Goal: Find specific fact: Find contact information

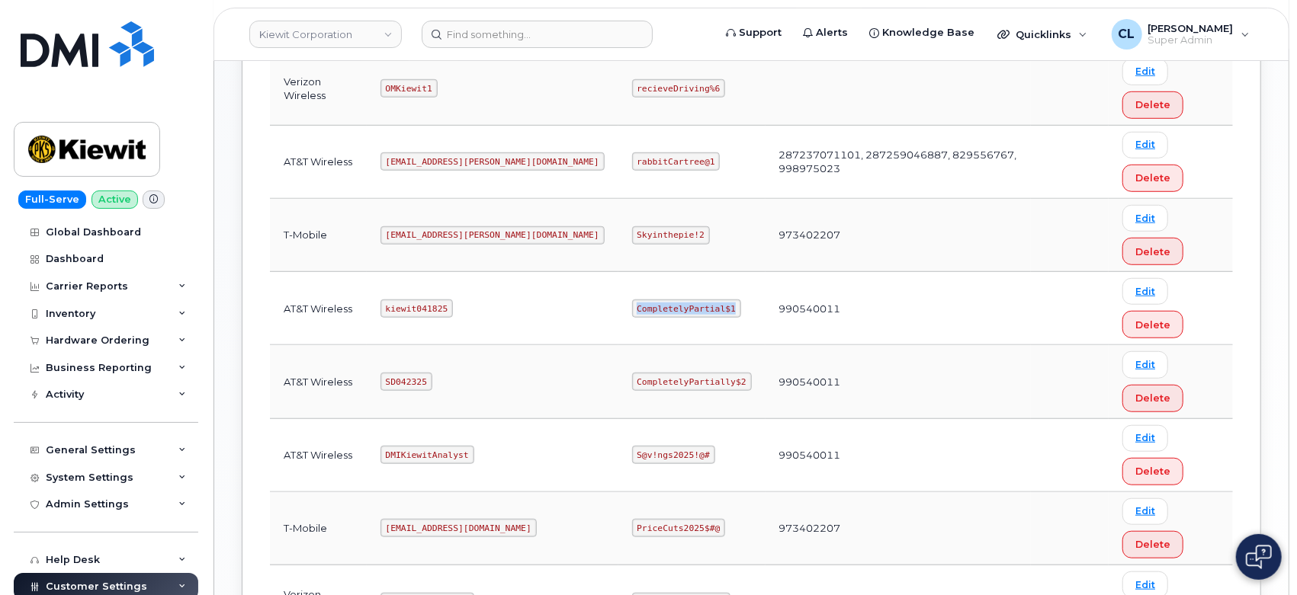
scroll to position [537, 0]
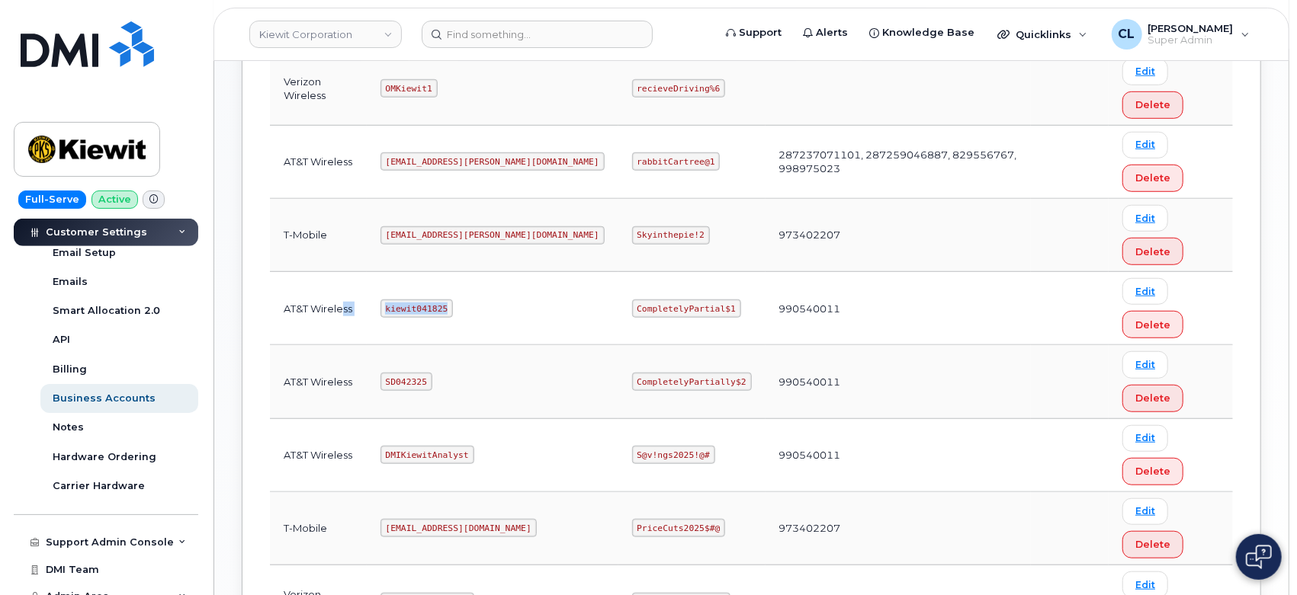
drag, startPoint x: 449, startPoint y: 303, endPoint x: 343, endPoint y: 305, distance: 106.0
click at [343, 345] on tr "AT&T Wireless kiewit041825 CompletelyPartial$1 990540011 Edit Delete" at bounding box center [751, 381] width 963 height 73
copy tr "ss kiewit041825"
drag, startPoint x: 577, startPoint y: 303, endPoint x: 668, endPoint y: 306, distance: 91.5
click at [668, 306] on code "CompletelyPartial$1" at bounding box center [686, 309] width 109 height 18
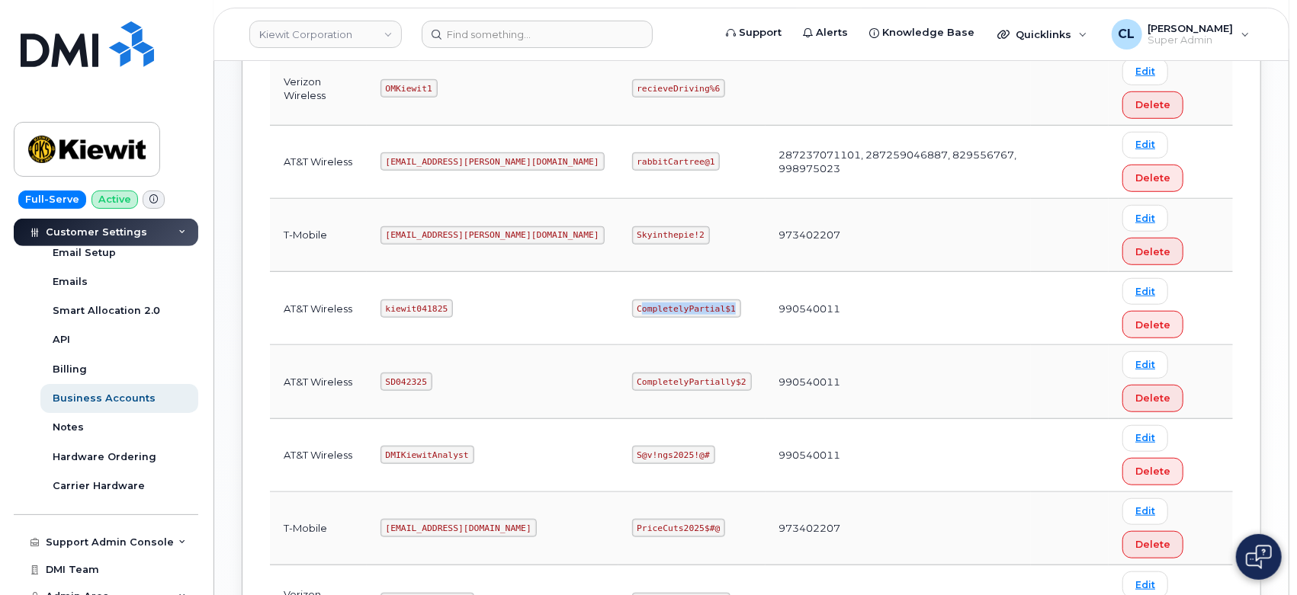
copy code "ompletelyPartial$1"
click at [1261, 212] on div "Bell Integration Logins Carrier Username Password Business Accounts Login Type …" at bounding box center [751, 131] width 1019 height 1101
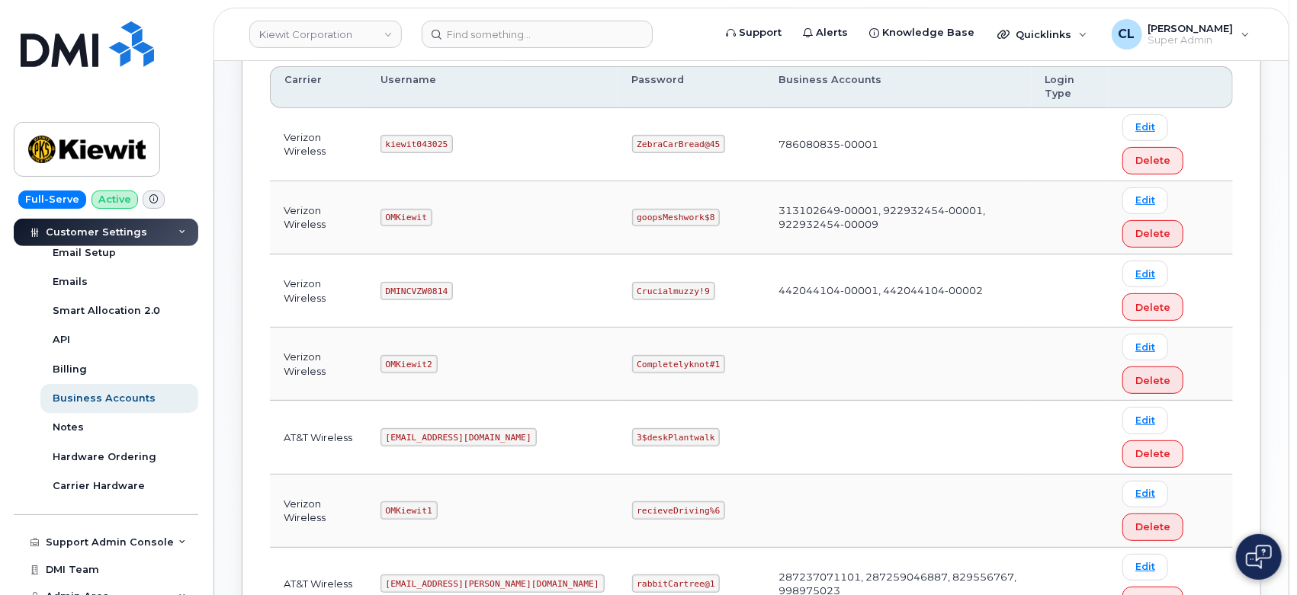
scroll to position [169, 0]
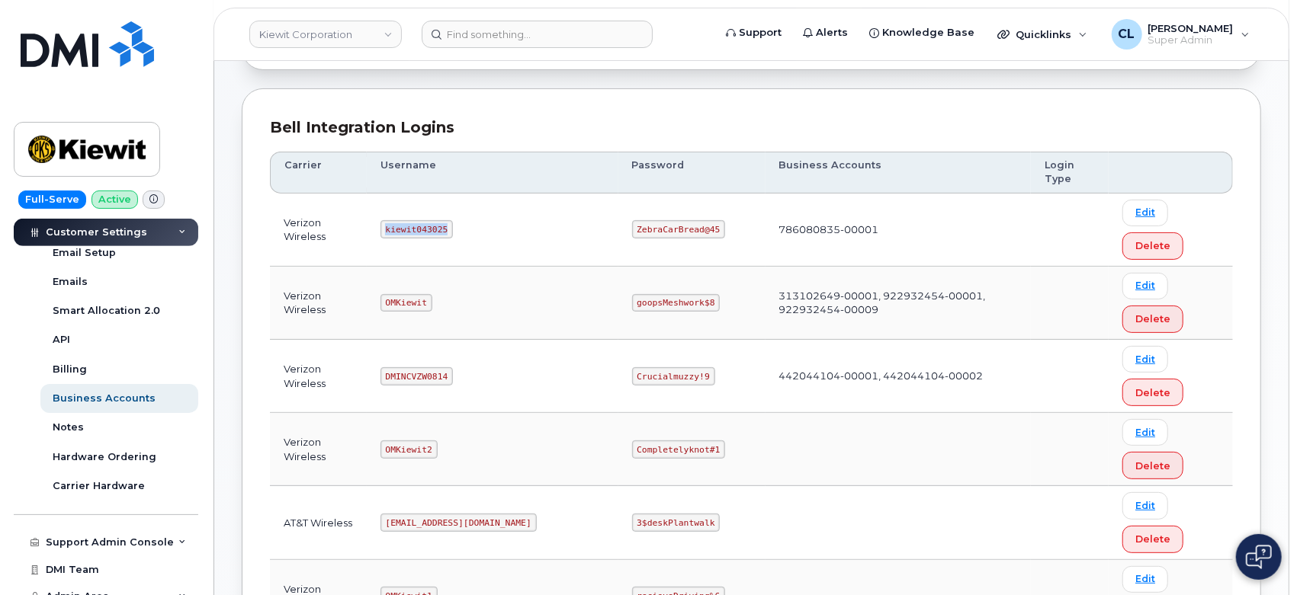
drag, startPoint x: 450, startPoint y: 232, endPoint x: 387, endPoint y: 232, distance: 62.5
click at [387, 232] on td "kiewit043025" at bounding box center [493, 230] width 252 height 73
copy code "kiewit043025"
drag, startPoint x: 572, startPoint y: 226, endPoint x: 673, endPoint y: 229, distance: 100.6
click at [673, 229] on td "ZebraCarBread@45" at bounding box center [691, 230] width 147 height 73
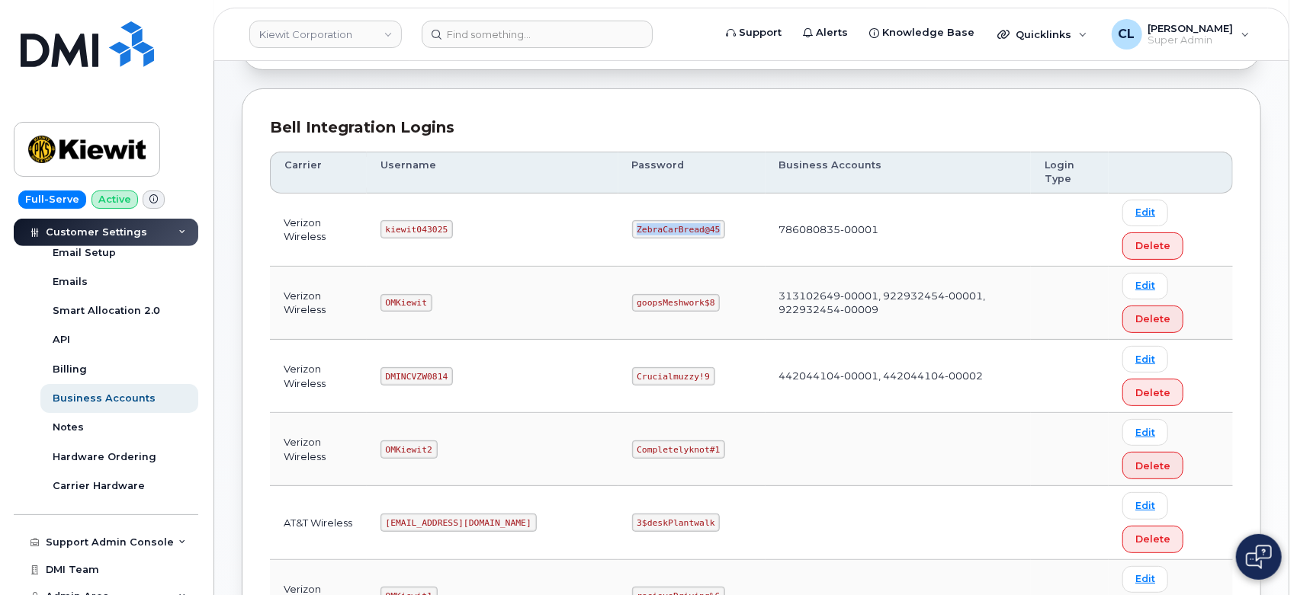
copy code "ZebraCarBread@45"
drag, startPoint x: 433, startPoint y: 301, endPoint x: 373, endPoint y: 301, distance: 60.2
click at [373, 340] on tr "Verizon Wireless OMKiewit goopsMeshwork$8 313102649-00001, 922932454-00001, 922…" at bounding box center [751, 376] width 963 height 73
click at [446, 319] on td "OMKiewit" at bounding box center [493, 303] width 252 height 73
drag, startPoint x: 433, startPoint y: 300, endPoint x: 393, endPoint y: 304, distance: 40.6
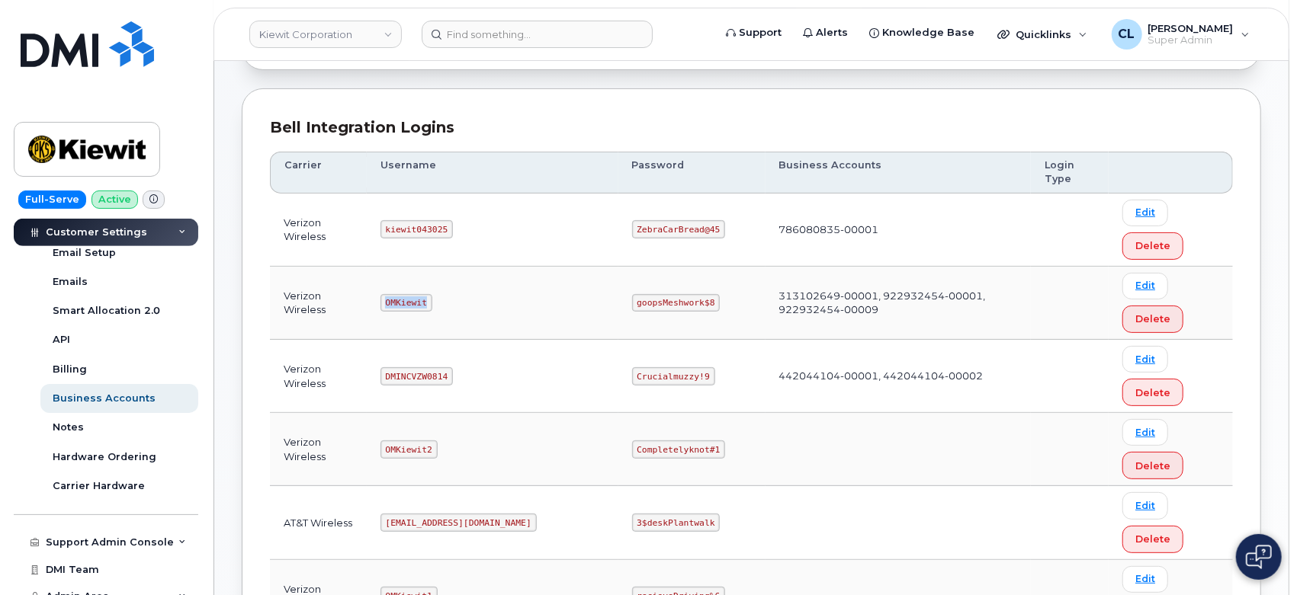
click at [393, 304] on code "OMKiewit" at bounding box center [406, 303] width 52 height 18
copy code "OMKiewit"
drag, startPoint x: 652, startPoint y: 301, endPoint x: 579, endPoint y: 303, distance: 73.2
click at [618, 303] on td "goopsMeshwork$8" at bounding box center [691, 303] width 147 height 73
click at [632, 303] on code "goopsMeshwork$8" at bounding box center [676, 303] width 88 height 18
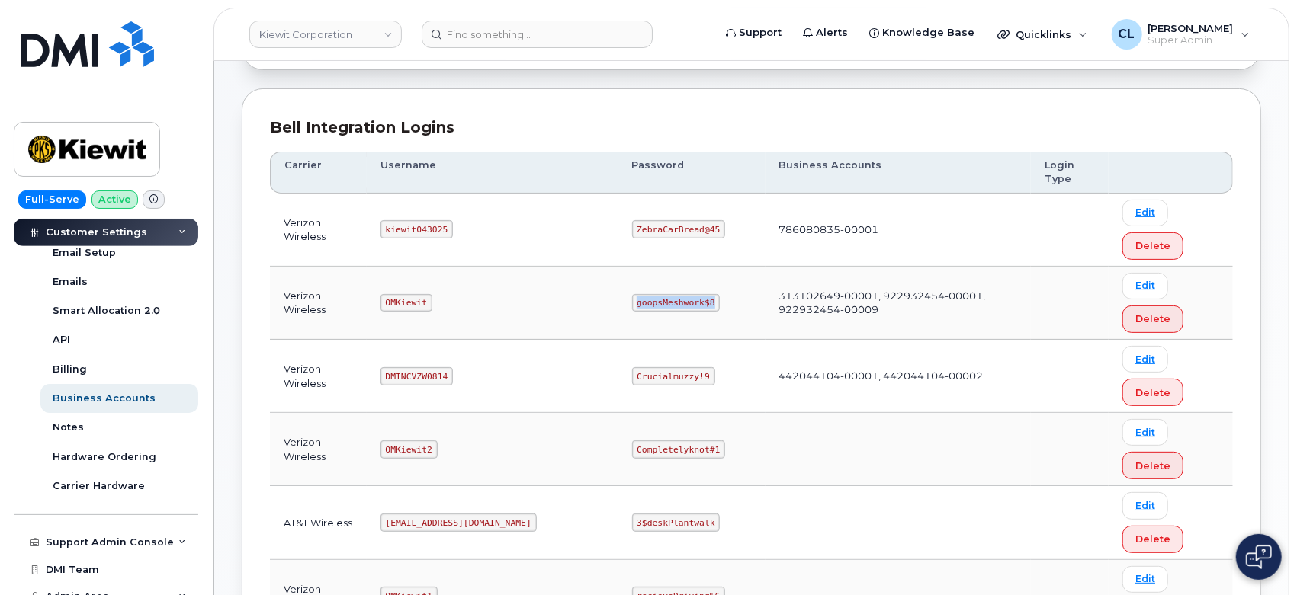
drag, startPoint x: 573, startPoint y: 300, endPoint x: 652, endPoint y: 303, distance: 78.6
click at [652, 303] on td "goopsMeshwork$8" at bounding box center [691, 303] width 147 height 73
copy code "goopsMeshwork$8"
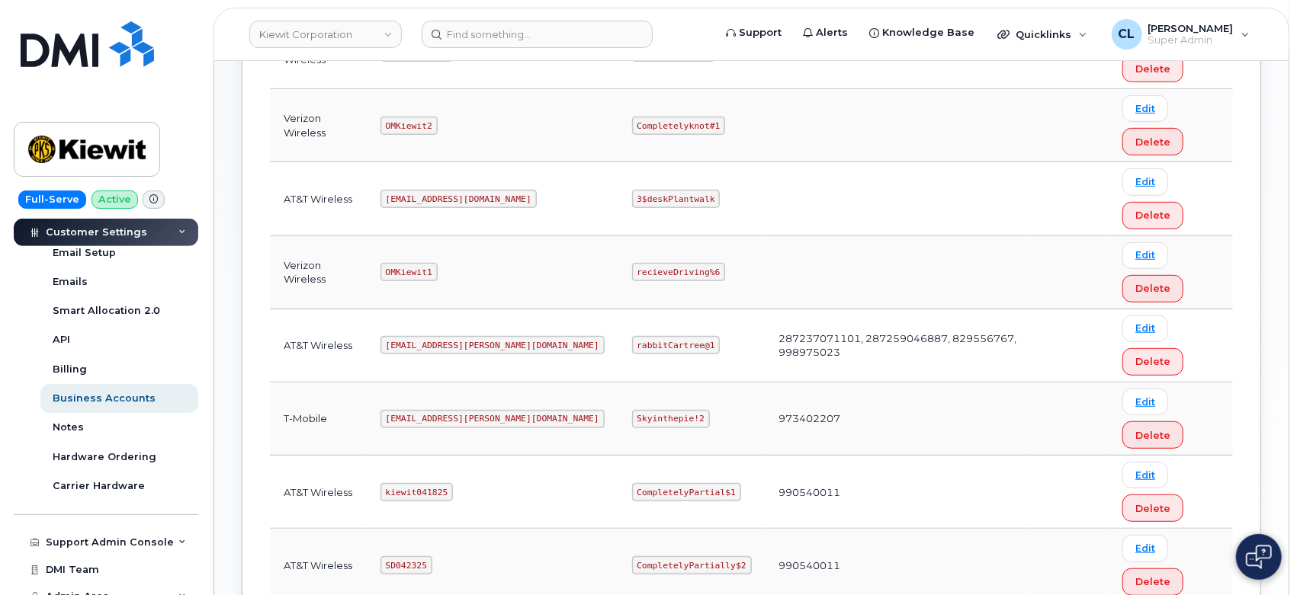
scroll to position [592, 0]
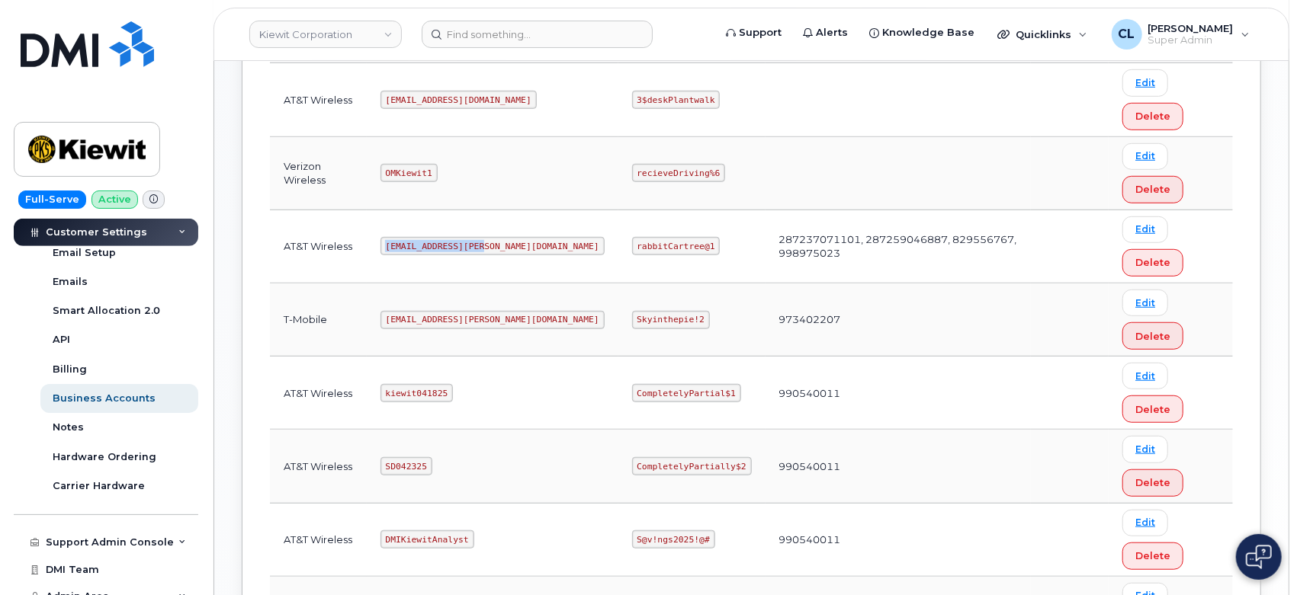
drag, startPoint x: 466, startPoint y: 243, endPoint x: 386, endPoint y: 243, distance: 80.0
click at [386, 243] on td "ms-kiewit@dminc.com" at bounding box center [493, 246] width 252 height 73
copy code "ms-kiewit@dminc.com"
drag, startPoint x: 643, startPoint y: 242, endPoint x: 569, endPoint y: 240, distance: 74.0
click at [632, 240] on code "rabbitCartree@1" at bounding box center [676, 246] width 88 height 18
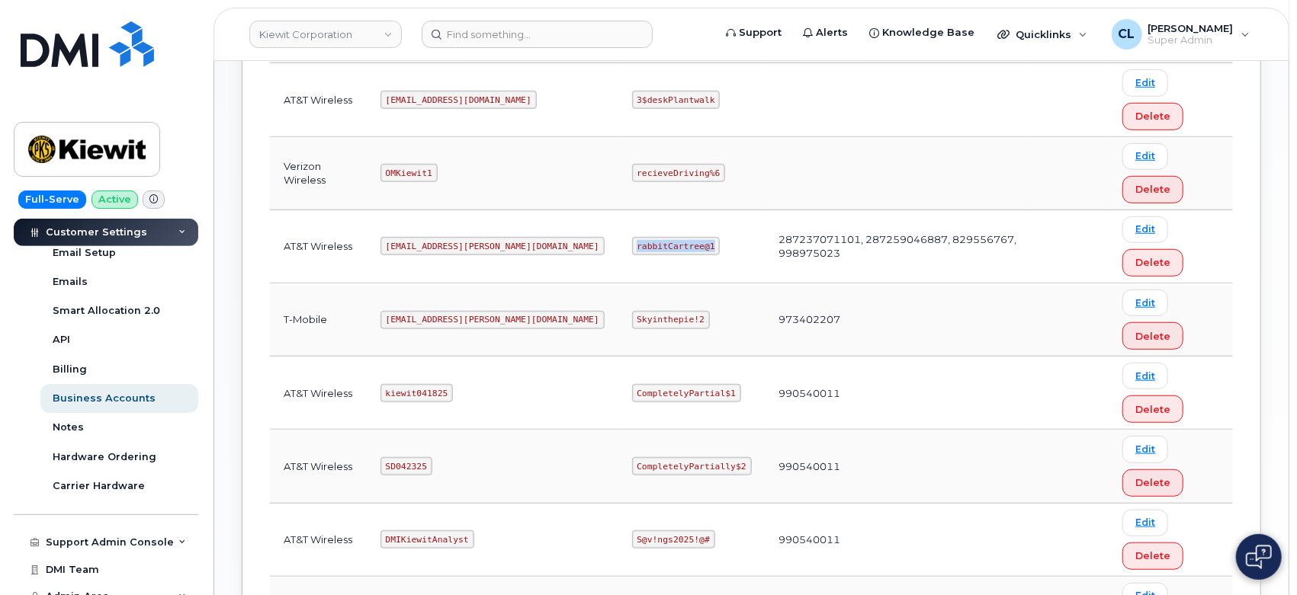
copy code "rabbitCartree@1"
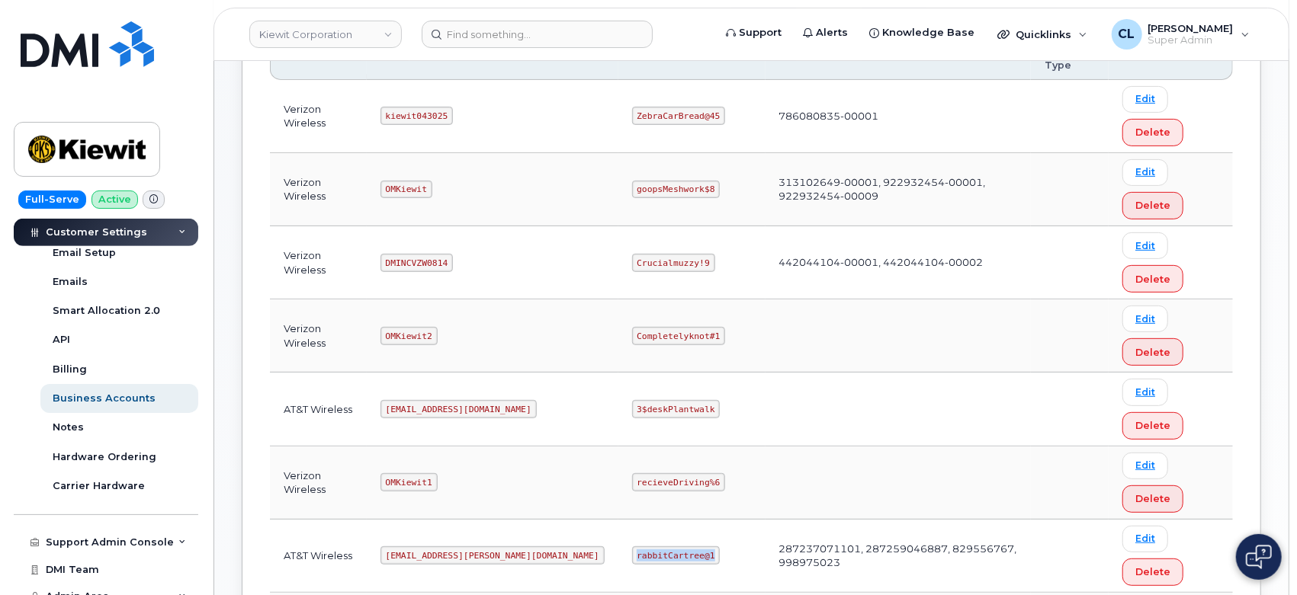
scroll to position [254, 0]
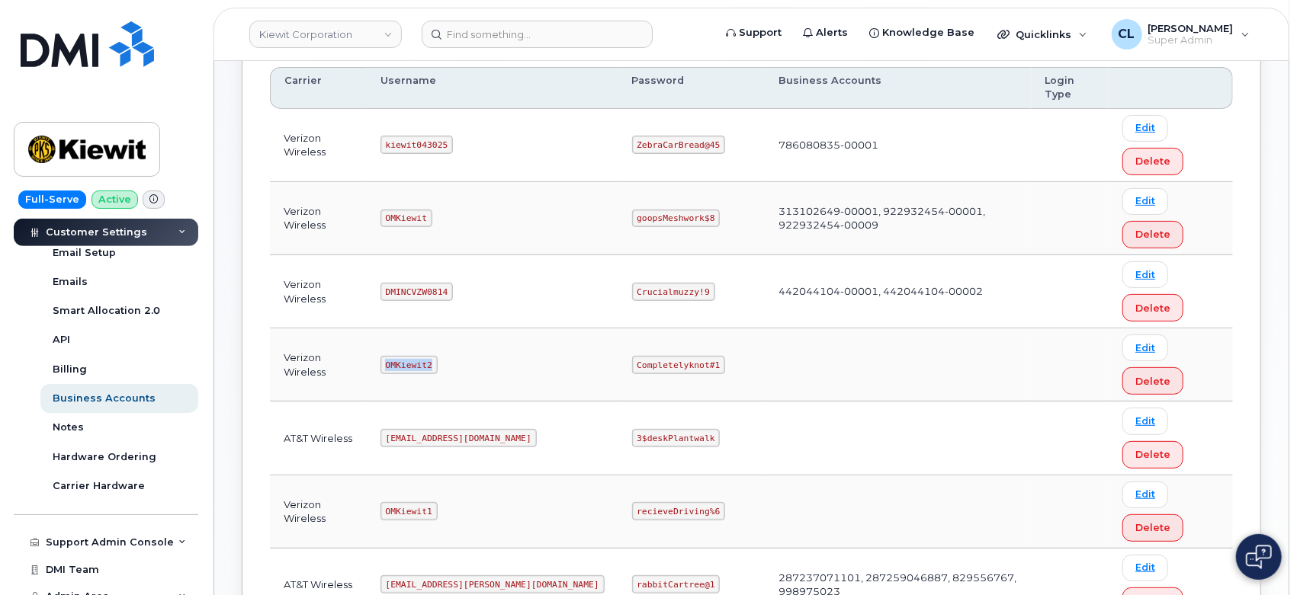
drag, startPoint x: 439, startPoint y: 364, endPoint x: 384, endPoint y: 357, distance: 55.3
click at [384, 357] on td "OMKiewit2" at bounding box center [493, 365] width 252 height 73
copy code "OMKiewit2"
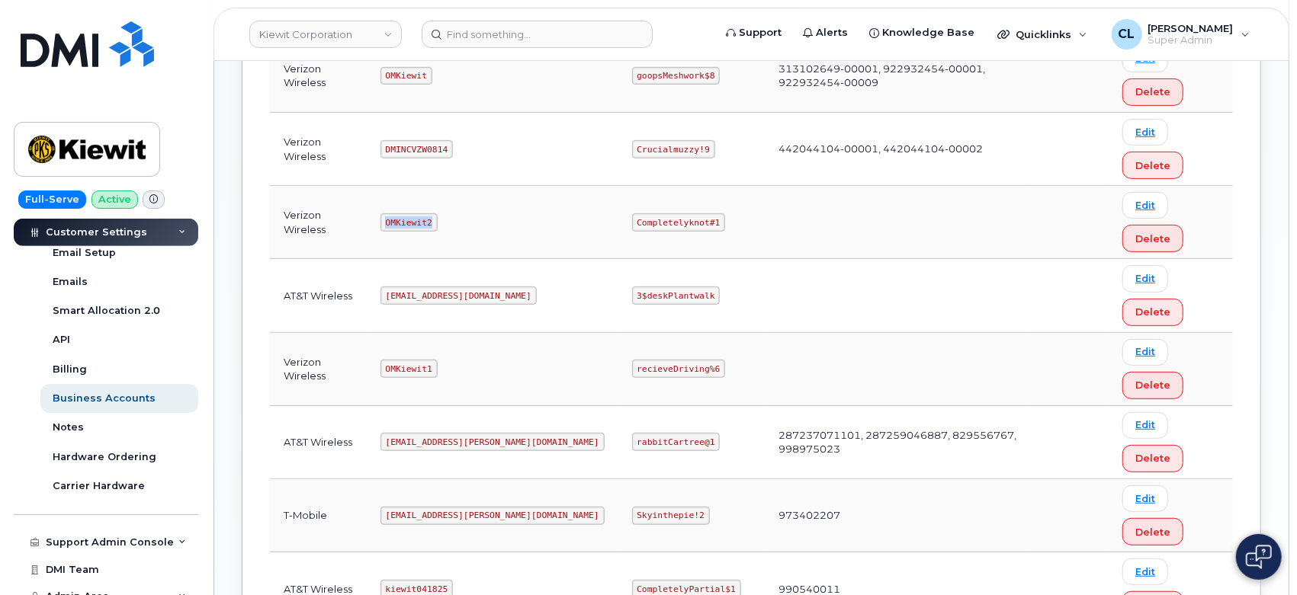
scroll to position [508, 0]
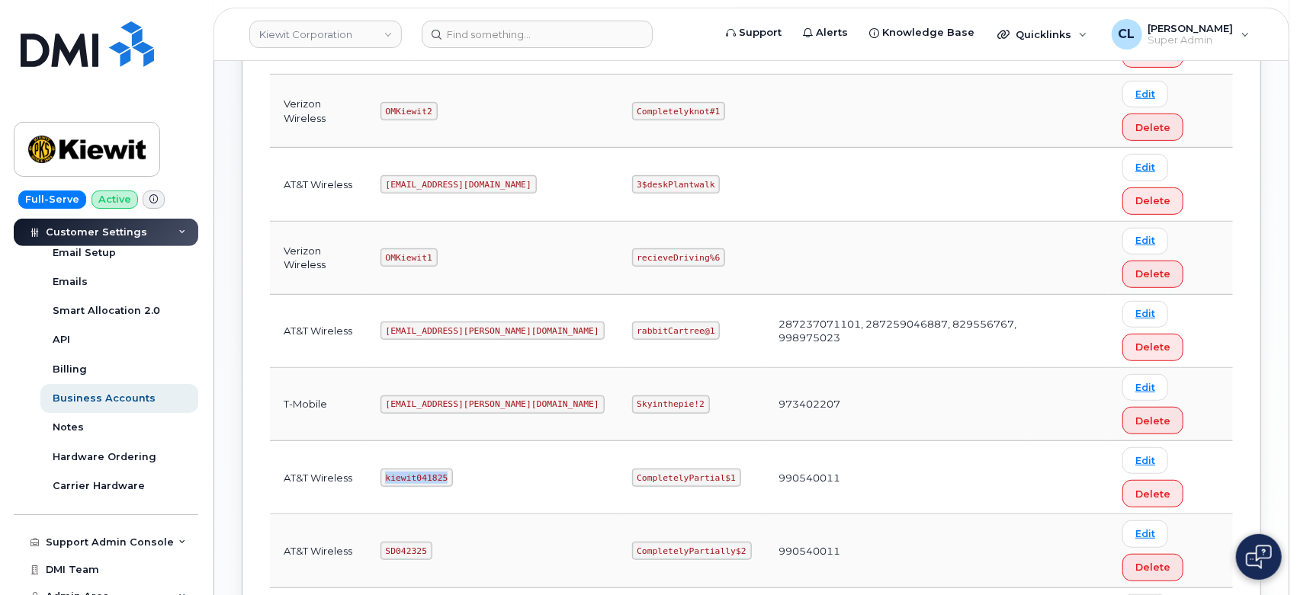
drag, startPoint x: 396, startPoint y: 474, endPoint x: 454, endPoint y: 479, distance: 57.4
click at [453, 479] on code "kiewit041825" at bounding box center [416, 478] width 72 height 18
copy code "kiewit041825"
drag, startPoint x: 578, startPoint y: 476, endPoint x: 688, endPoint y: 490, distance: 111.5
click at [723, 515] on tr "AT&T Wireless kiewit041825 CompletelyPartial$1 990540011 Edit Delete" at bounding box center [751, 551] width 963 height 73
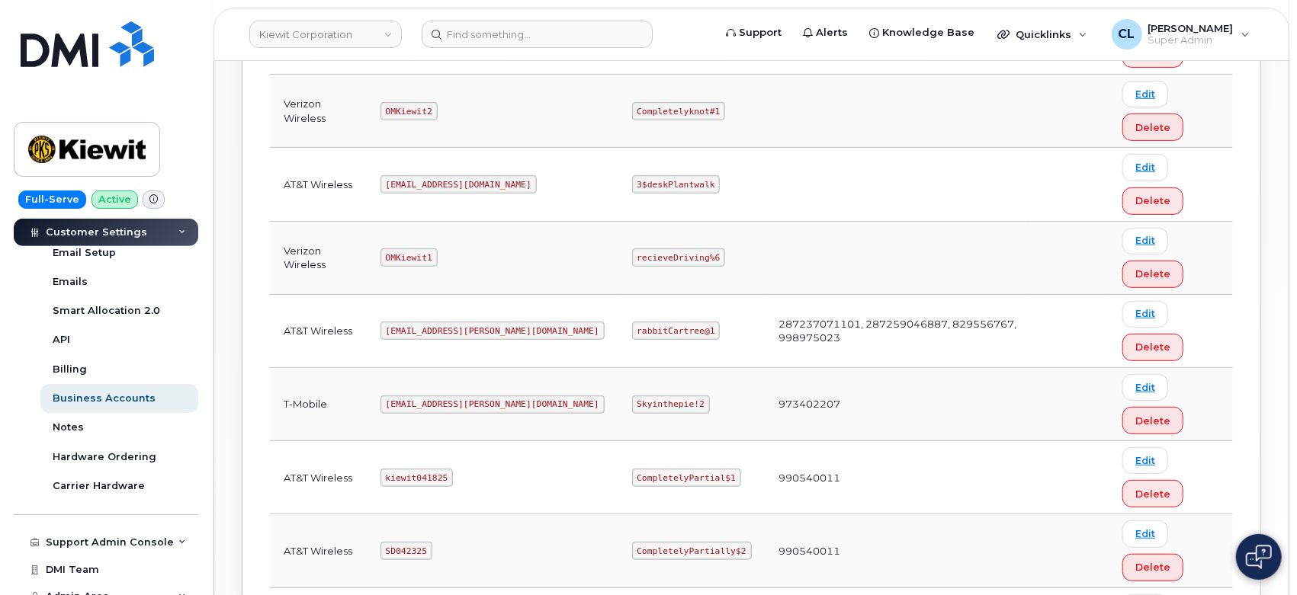
click at [632, 470] on code "CompletelyPartial$1" at bounding box center [686, 478] width 109 height 18
click at [632, 474] on code "CompletelyPartial$1" at bounding box center [686, 478] width 109 height 18
drag, startPoint x: 573, startPoint y: 471, endPoint x: 662, endPoint y: 492, distance: 91.7
click at [662, 492] on td "CompletelyPartial$1" at bounding box center [691, 477] width 147 height 73
drag, startPoint x: 486, startPoint y: 332, endPoint x: 386, endPoint y: 329, distance: 99.9
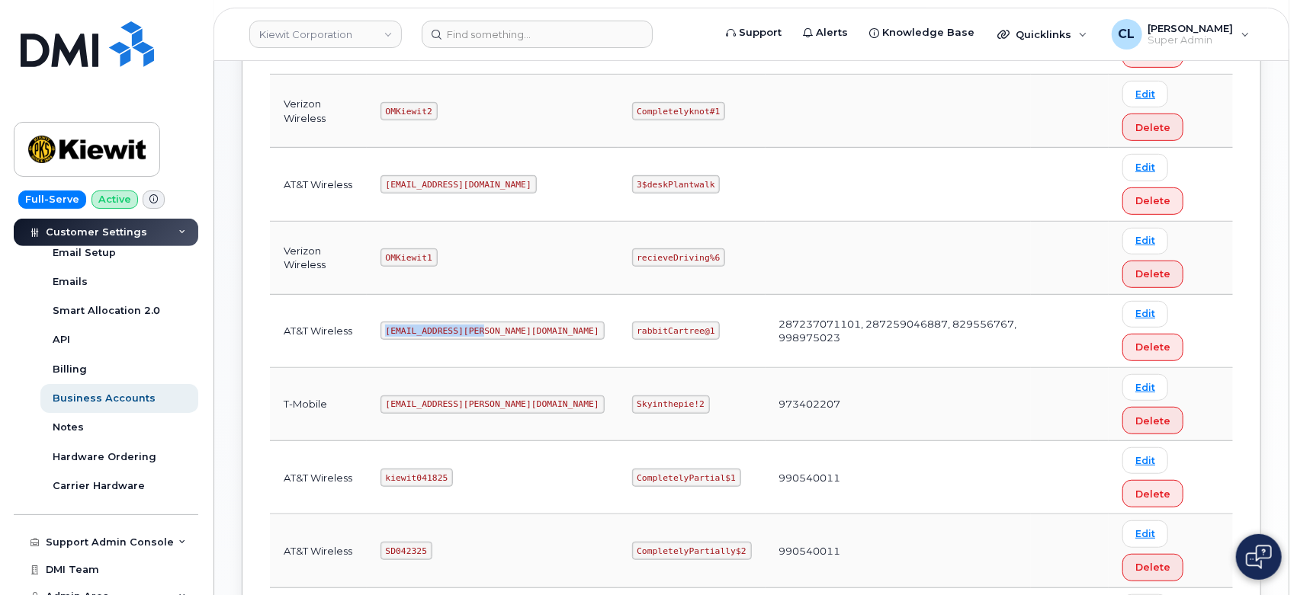
click at [386, 329] on td "ms-kiewit@dminc.com" at bounding box center [493, 331] width 252 height 73
drag, startPoint x: 646, startPoint y: 329, endPoint x: 572, endPoint y: 329, distance: 73.2
click at [632, 329] on code "rabbitCartree@1" at bounding box center [676, 331] width 88 height 18
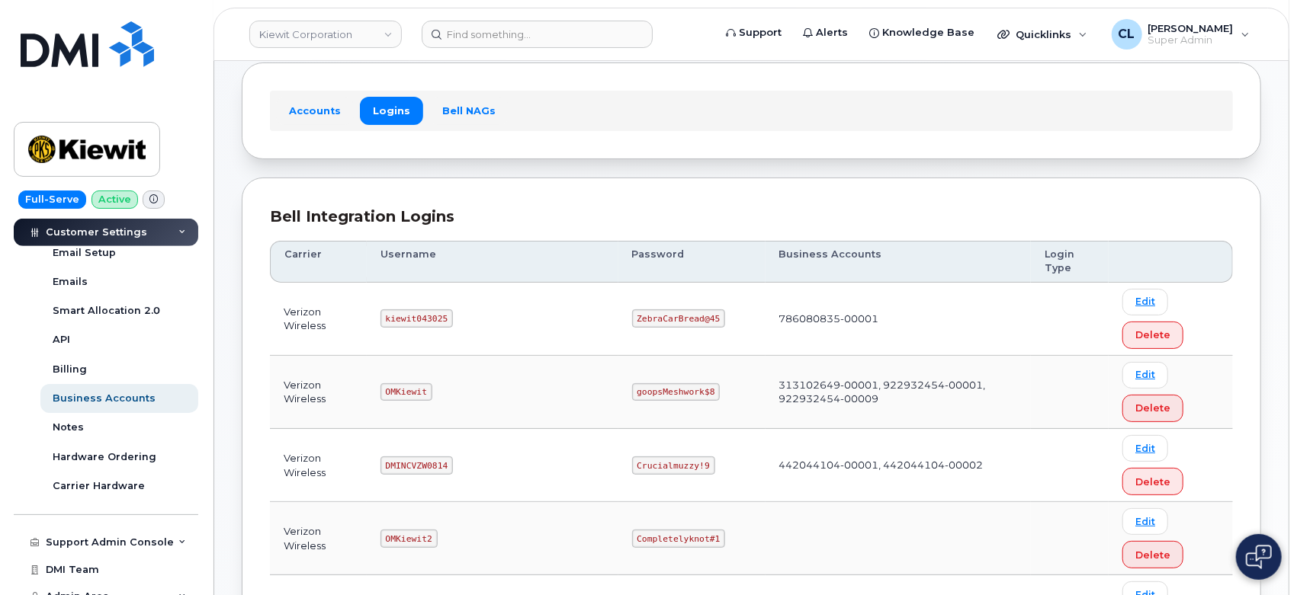
scroll to position [0, 0]
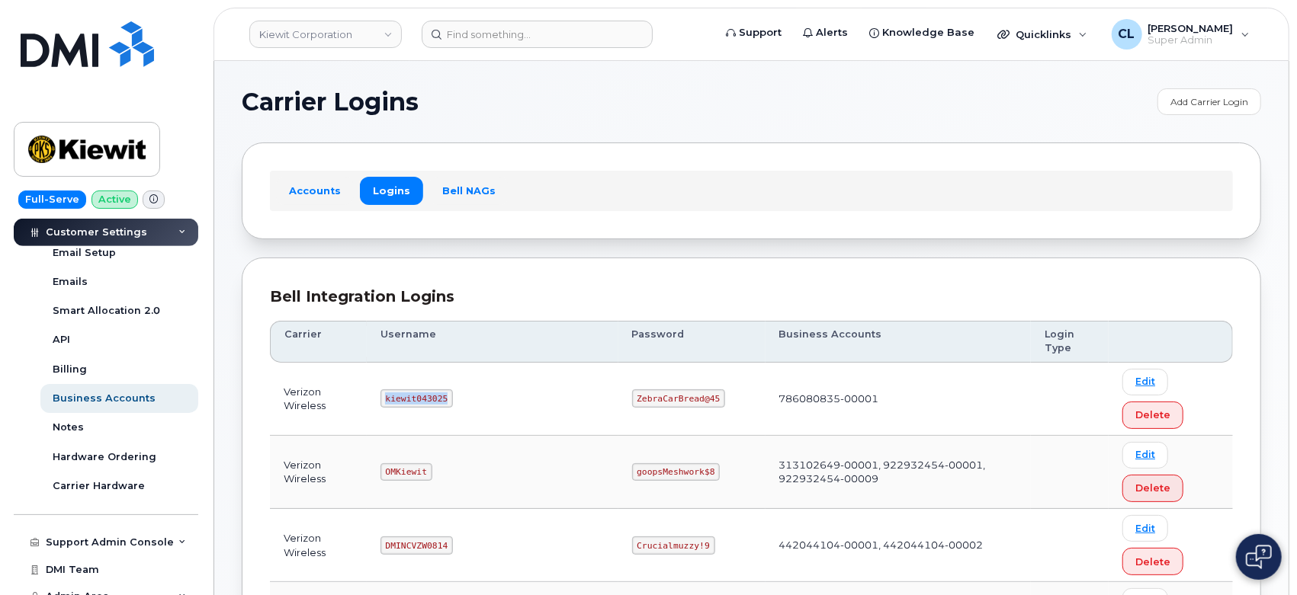
drag, startPoint x: 454, startPoint y: 402, endPoint x: 390, endPoint y: 403, distance: 64.0
click at [390, 403] on code "kiewit043025" at bounding box center [416, 399] width 72 height 18
click at [632, 390] on code "ZebraCarBread@45" at bounding box center [679, 399] width 94 height 18
click at [653, 399] on code "ZebraCarBread@45" at bounding box center [679, 399] width 94 height 18
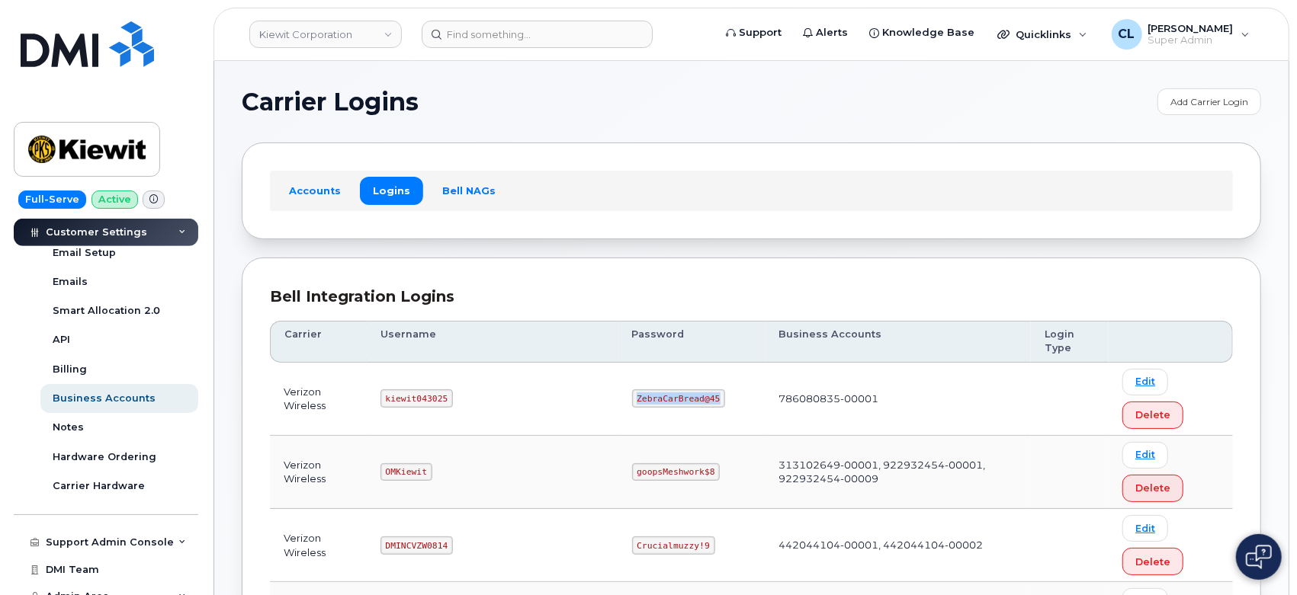
drag, startPoint x: 653, startPoint y: 399, endPoint x: 574, endPoint y: 402, distance: 79.3
click at [632, 402] on code "ZebraCarBread@45" at bounding box center [679, 399] width 94 height 18
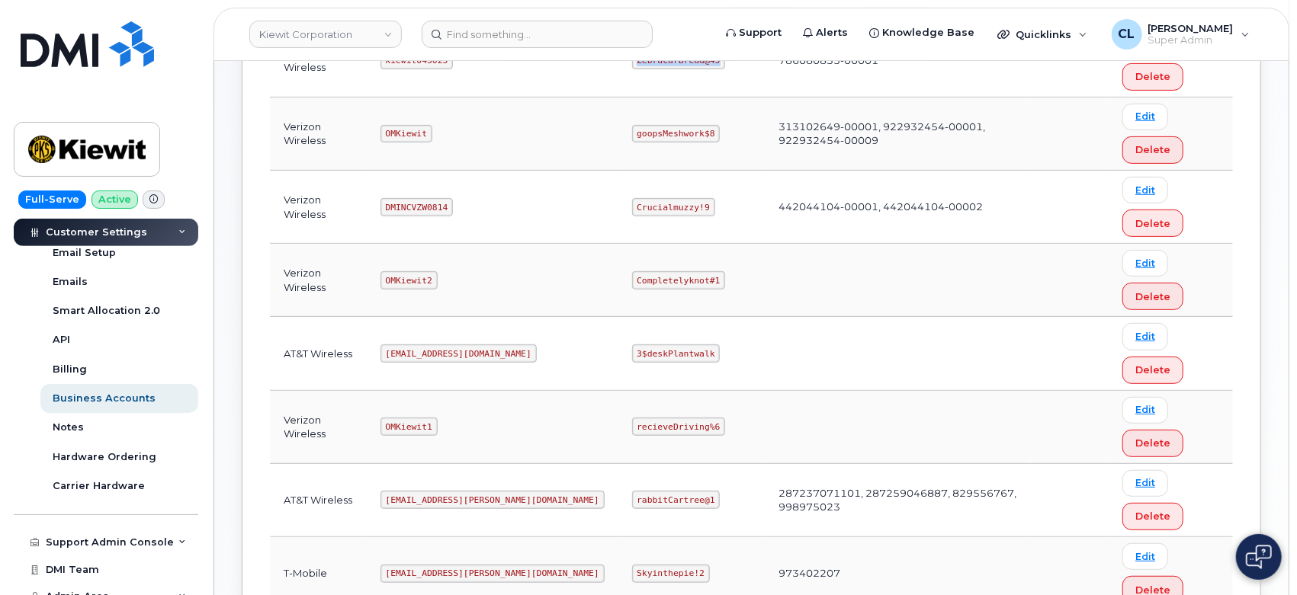
scroll to position [254, 0]
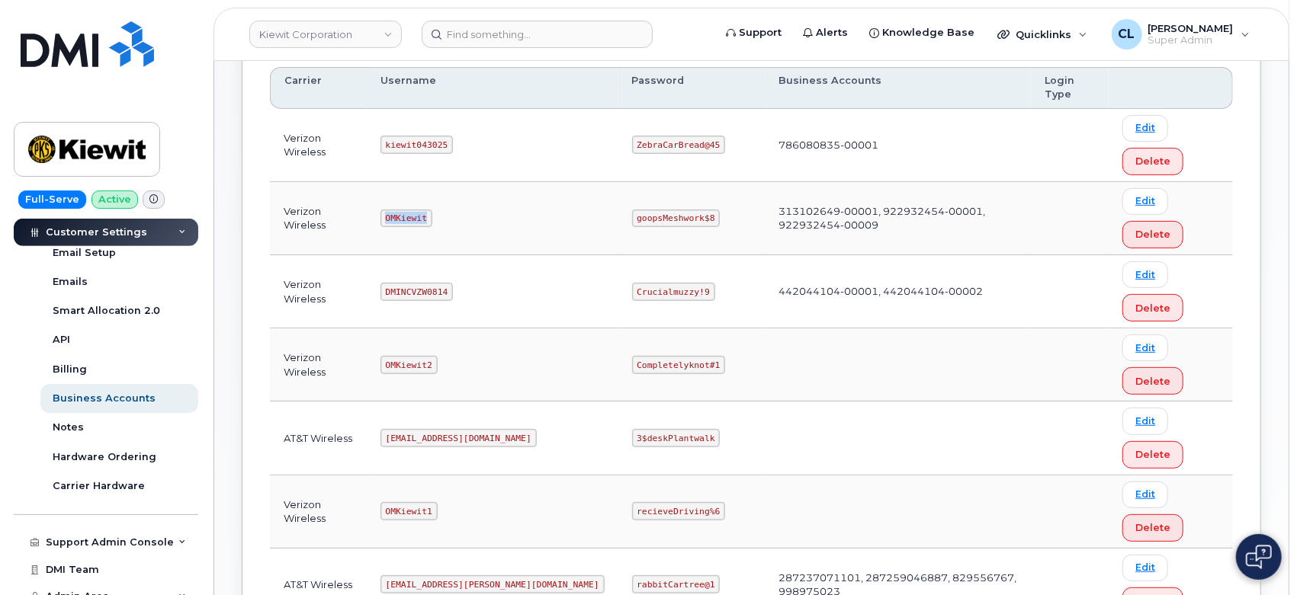
drag, startPoint x: 430, startPoint y: 216, endPoint x: 386, endPoint y: 216, distance: 44.2
click at [386, 216] on td "OMKiewit" at bounding box center [493, 218] width 252 height 73
drag, startPoint x: 576, startPoint y: 220, endPoint x: 648, endPoint y: 220, distance: 71.7
click at [648, 220] on code "goopsMeshwork$8" at bounding box center [676, 219] width 88 height 18
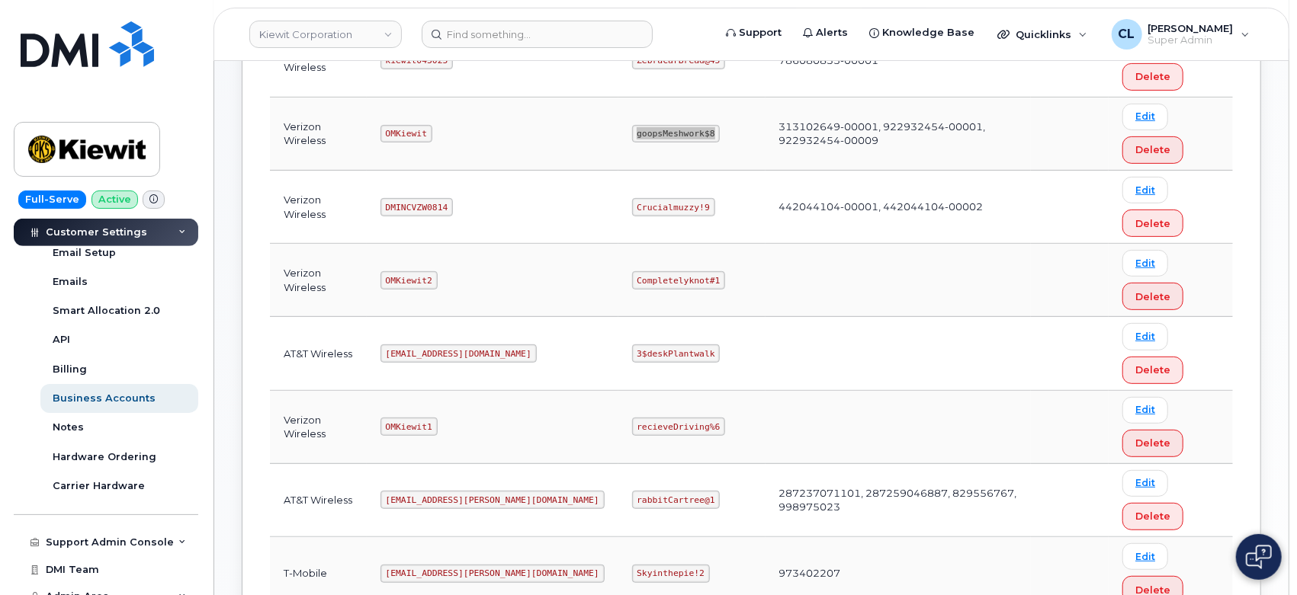
scroll to position [508, 0]
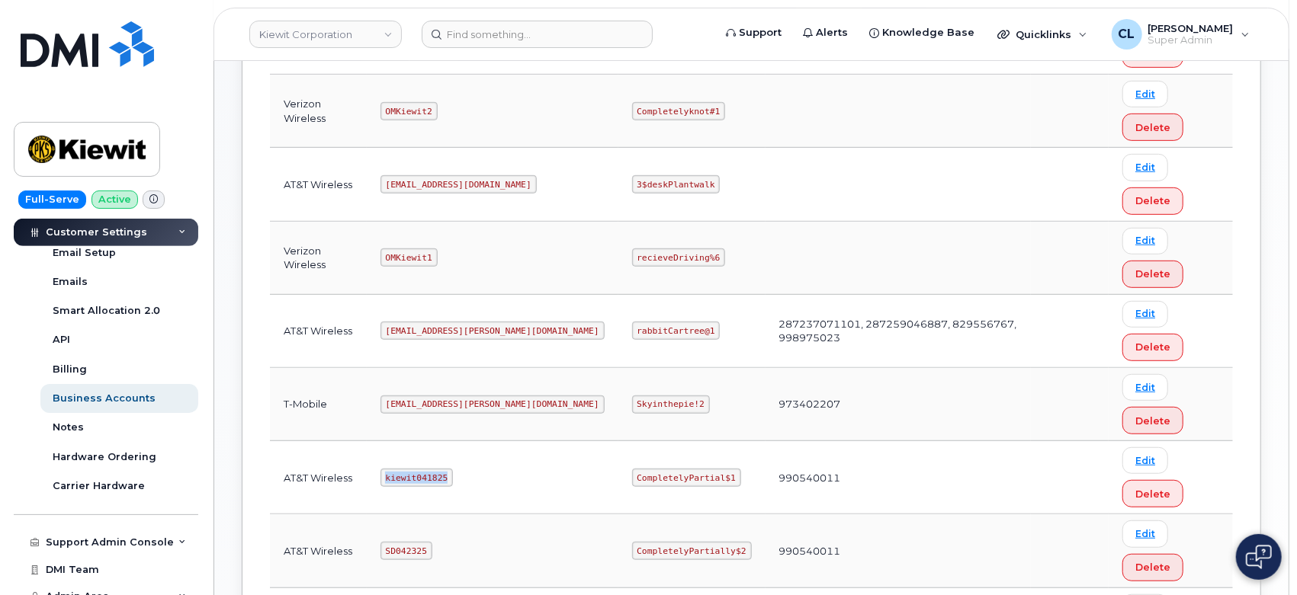
drag, startPoint x: 452, startPoint y: 473, endPoint x: 366, endPoint y: 476, distance: 86.2
click at [366, 515] on tr "AT&T Wireless kiewit041825 CompletelyPartial$1 990540011 Edit Delete" at bounding box center [751, 551] width 963 height 73
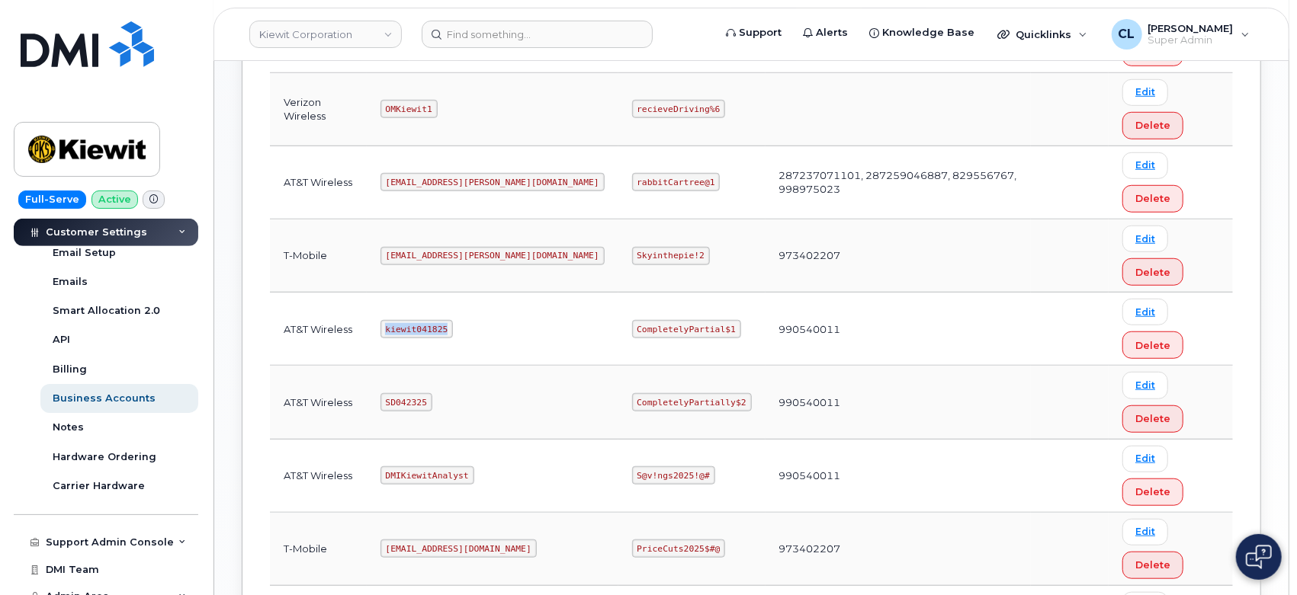
scroll to position [677, 0]
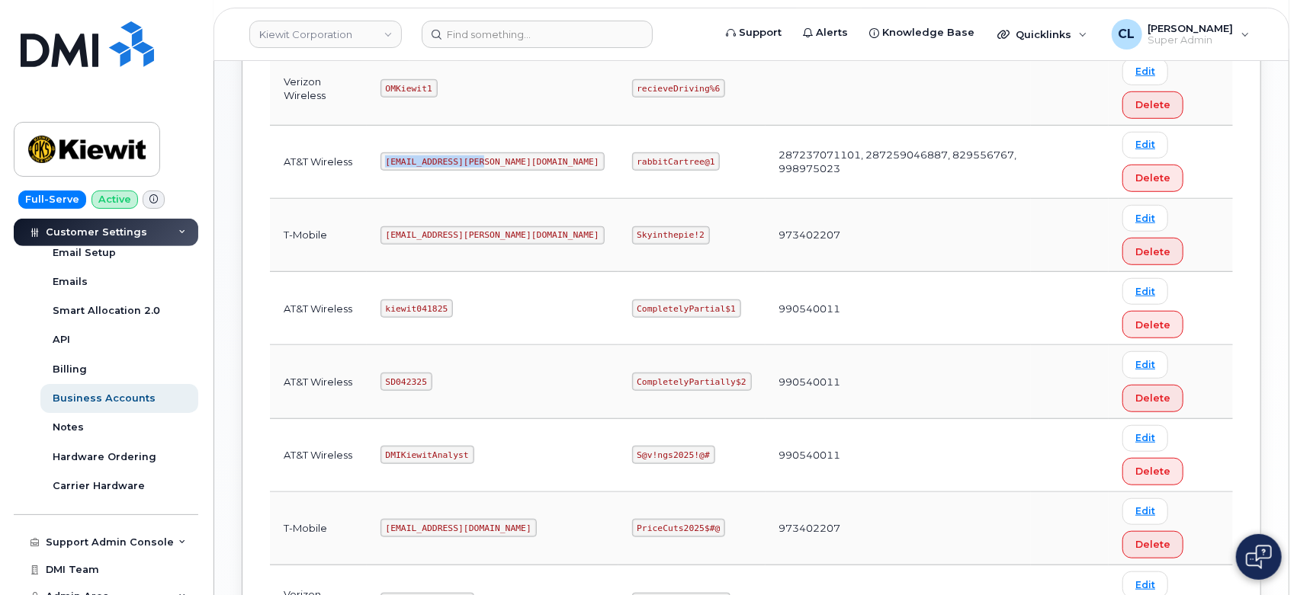
drag, startPoint x: 486, startPoint y: 161, endPoint x: 368, endPoint y: 157, distance: 118.2
click at [368, 199] on tr "AT&T Wireless ms-kiewit@dminc.com rabbitCartree@1 287237071101, 287259046887, 8…" at bounding box center [751, 235] width 963 height 73
drag, startPoint x: 643, startPoint y: 155, endPoint x: 572, endPoint y: 162, distance: 71.2
click at [632, 162] on code "rabbitCartree@1" at bounding box center [676, 161] width 88 height 18
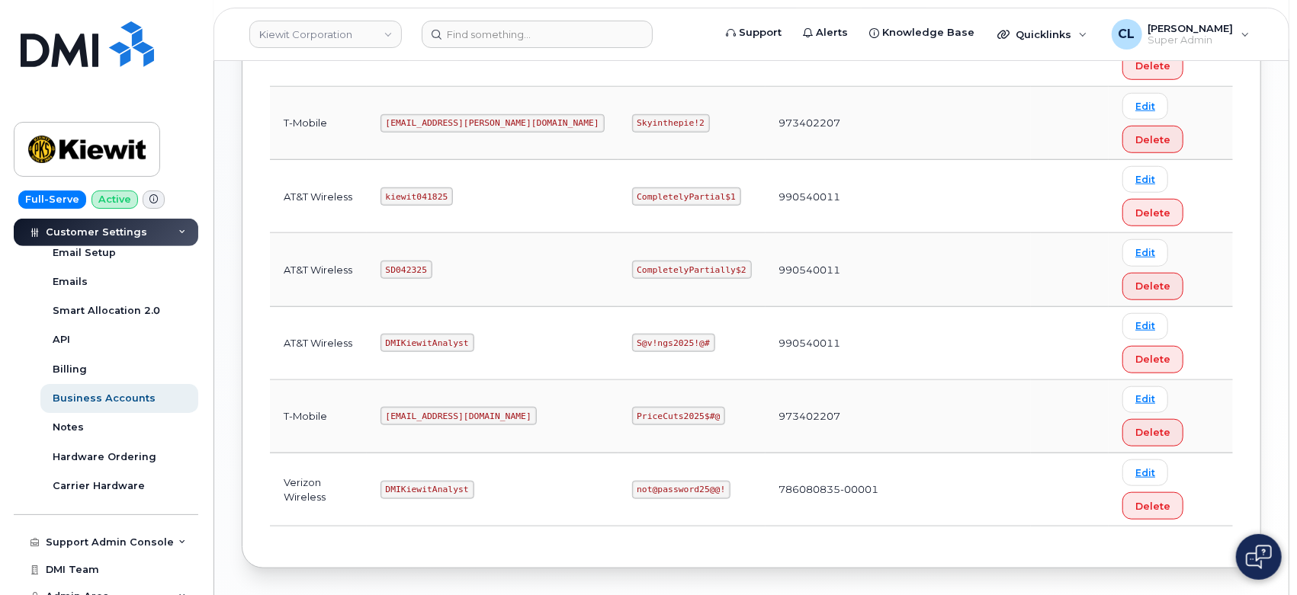
scroll to position [761, 0]
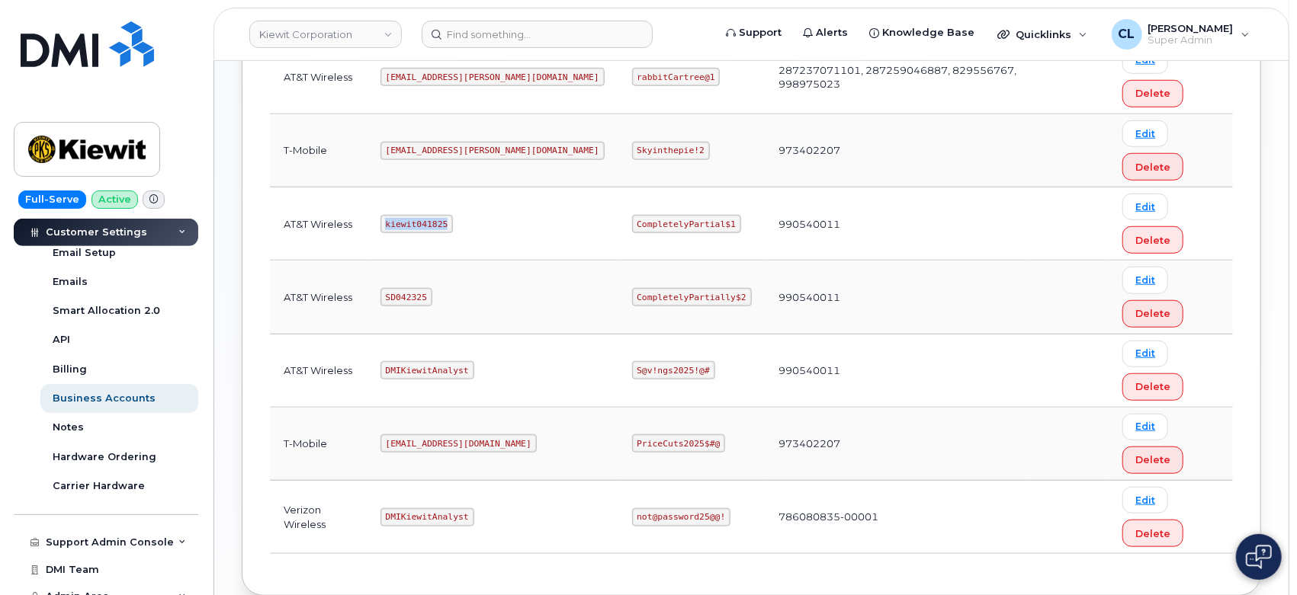
drag, startPoint x: 459, startPoint y: 220, endPoint x: 387, endPoint y: 216, distance: 71.8
click at [387, 216] on td "kiewit041825" at bounding box center [493, 224] width 252 height 73
drag, startPoint x: 576, startPoint y: 223, endPoint x: 685, endPoint y: 228, distance: 109.1
click at [685, 228] on td "CompletelyPartial$1" at bounding box center [691, 224] width 147 height 73
drag, startPoint x: 148, startPoint y: 59, endPoint x: 284, endPoint y: 6, distance: 145.8
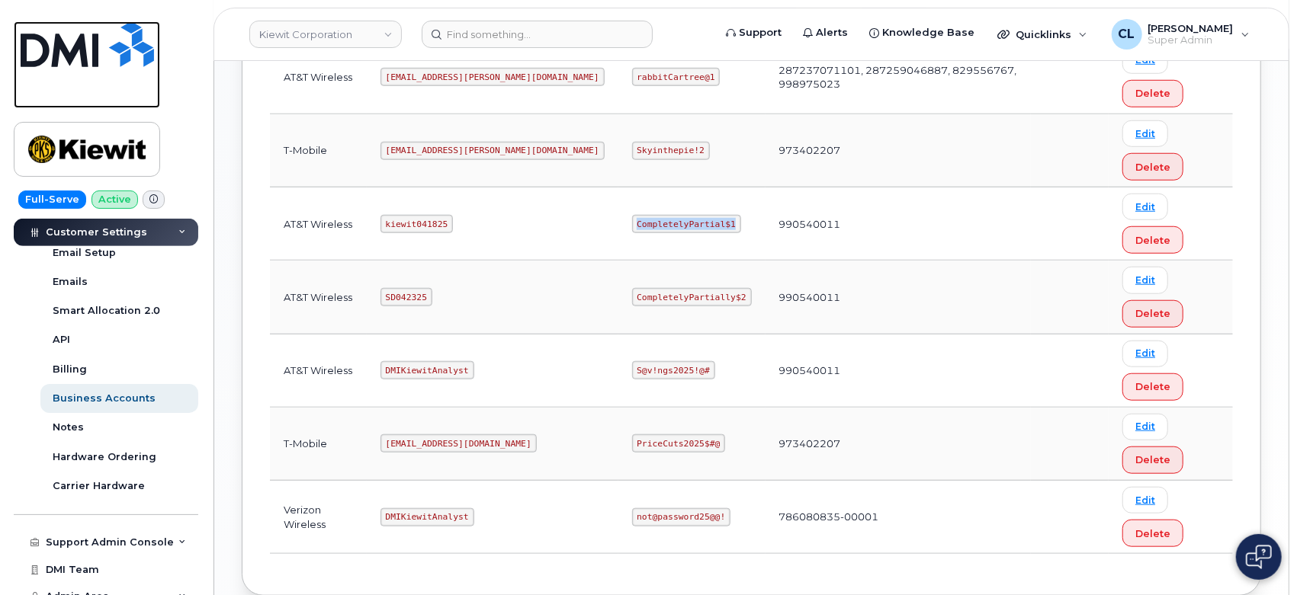
click at [148, 59] on img at bounding box center [87, 44] width 133 height 46
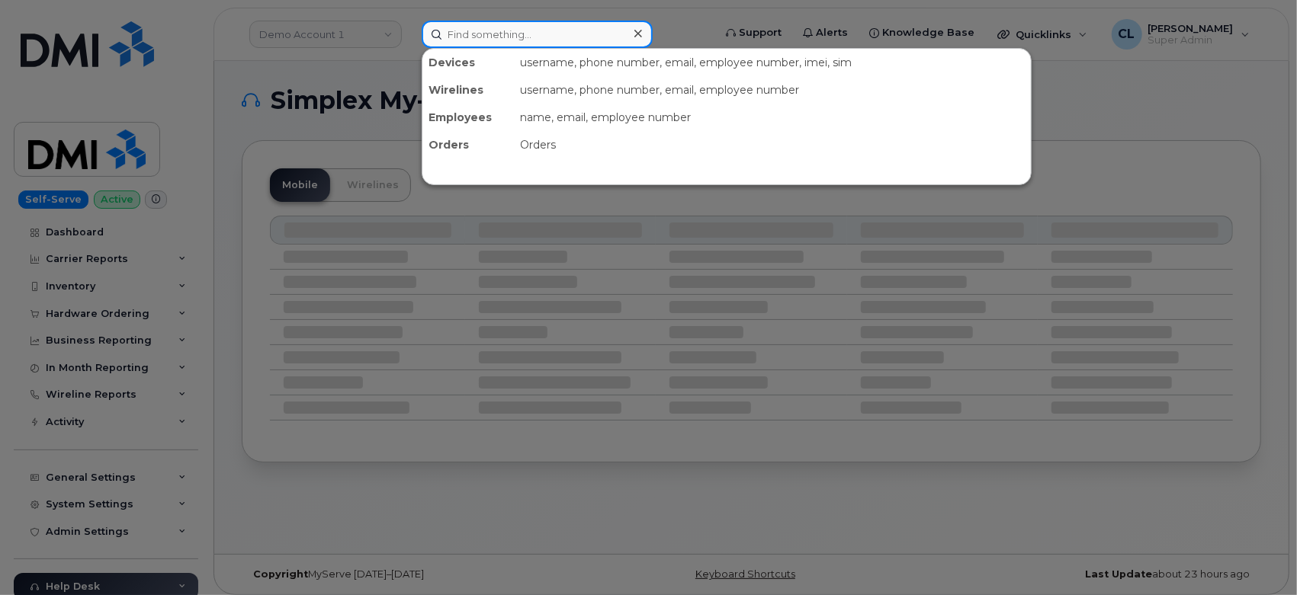
click at [508, 38] on input at bounding box center [537, 34] width 231 height 27
paste input "8483040984"
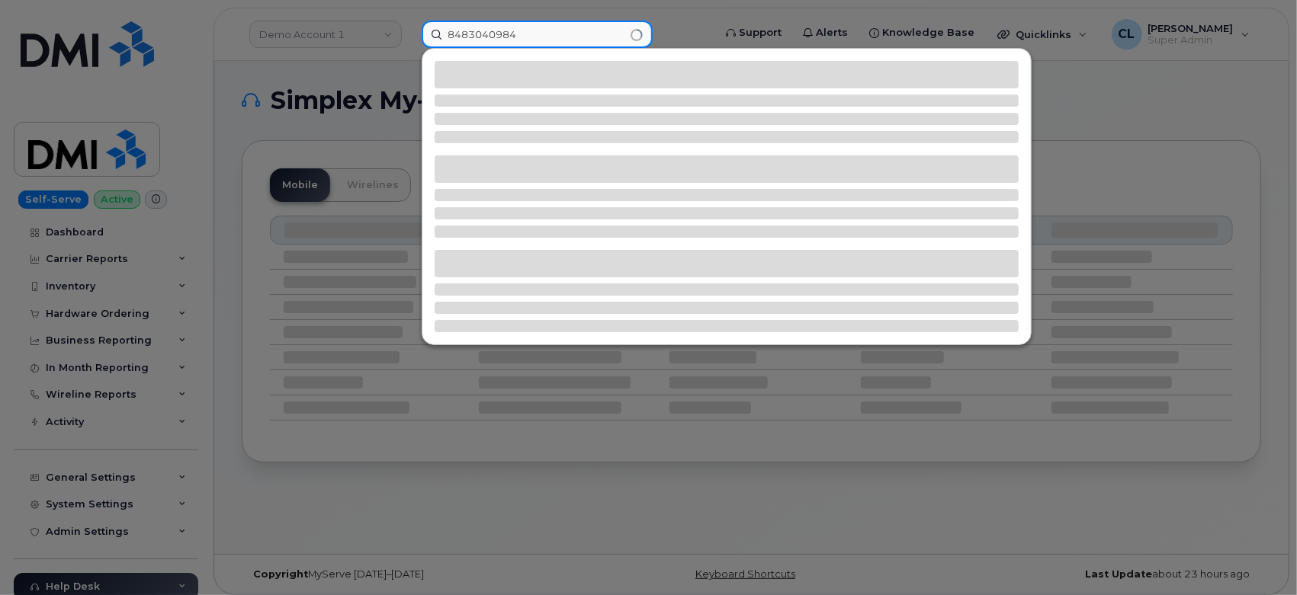
type input "8483040984"
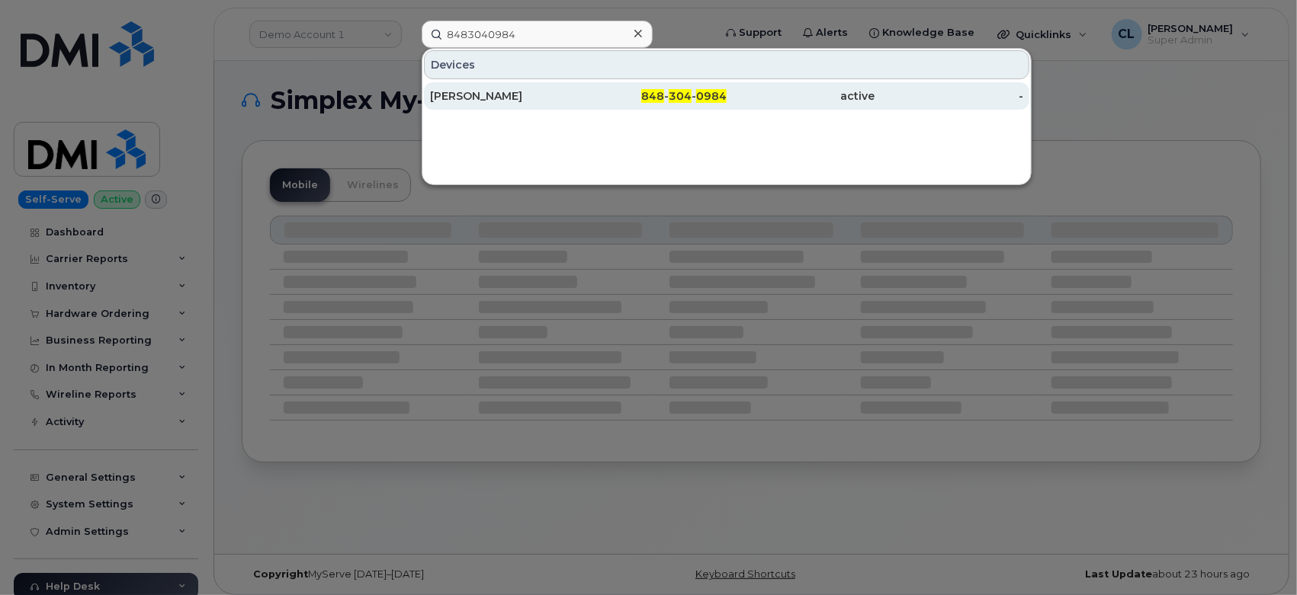
click at [521, 97] on div "JESSICA MESHNICK" at bounding box center [504, 95] width 149 height 15
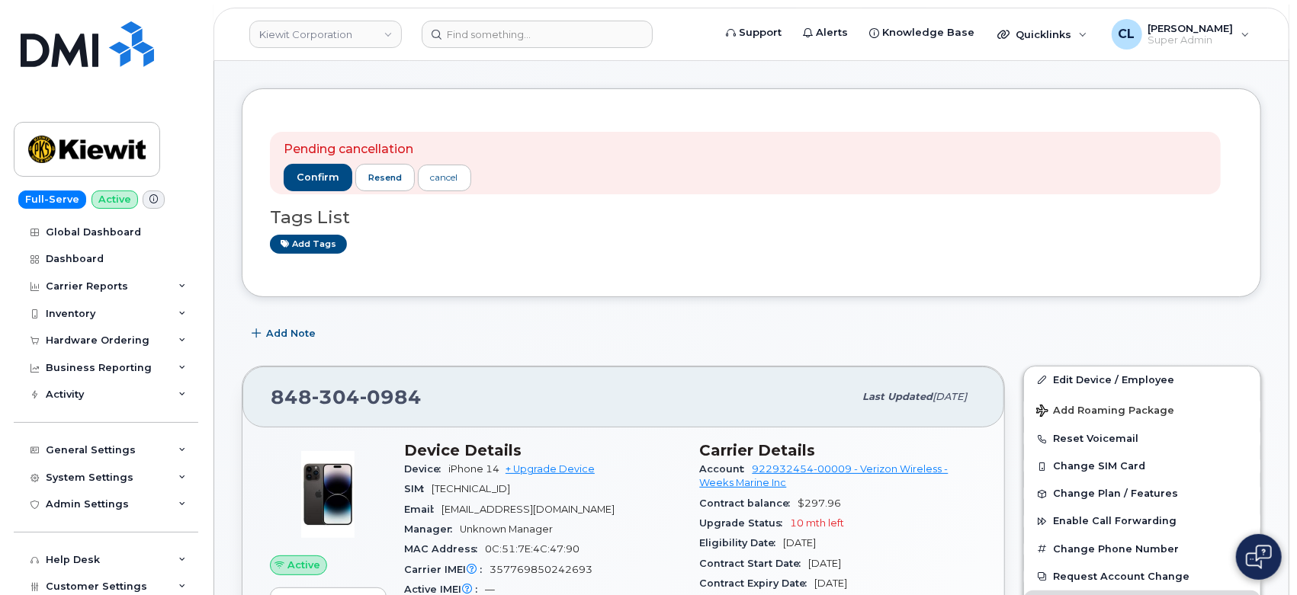
scroll to position [85, 0]
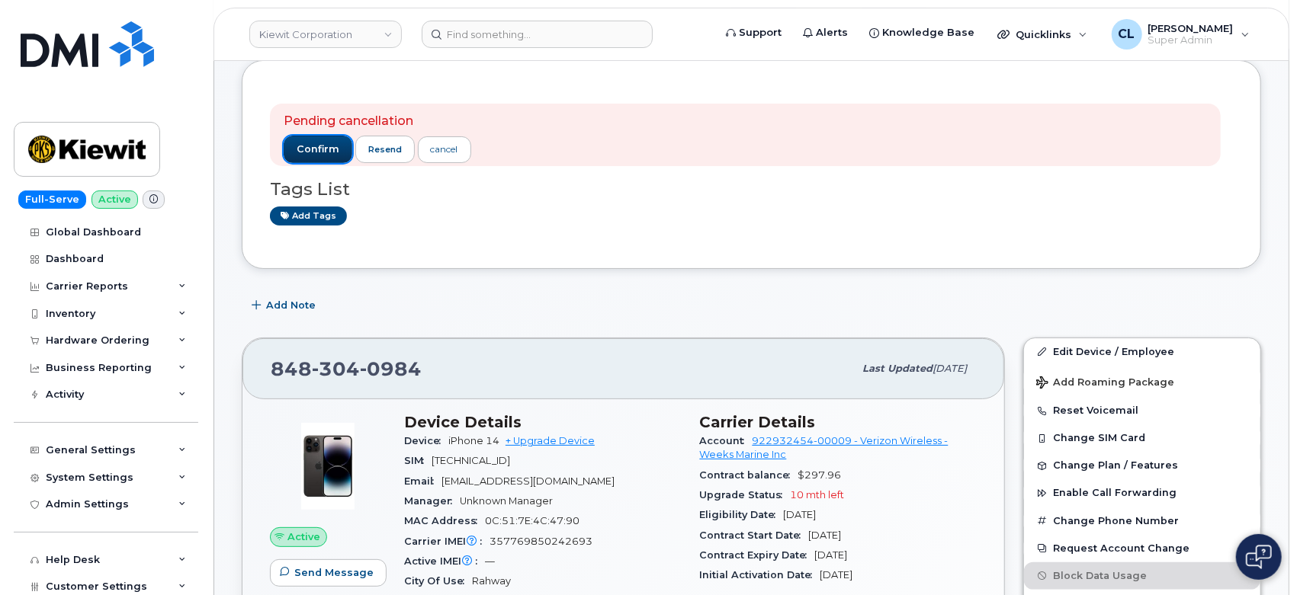
click at [297, 143] on span "confirm" at bounding box center [318, 150] width 43 height 14
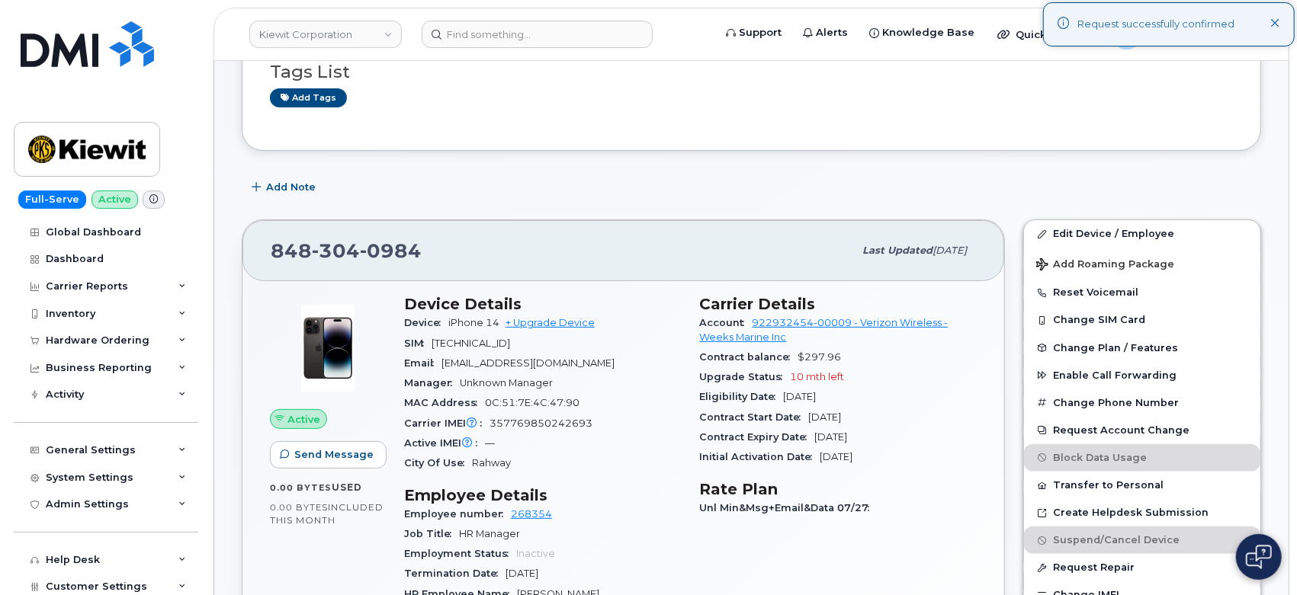
scroll to position [169, 0]
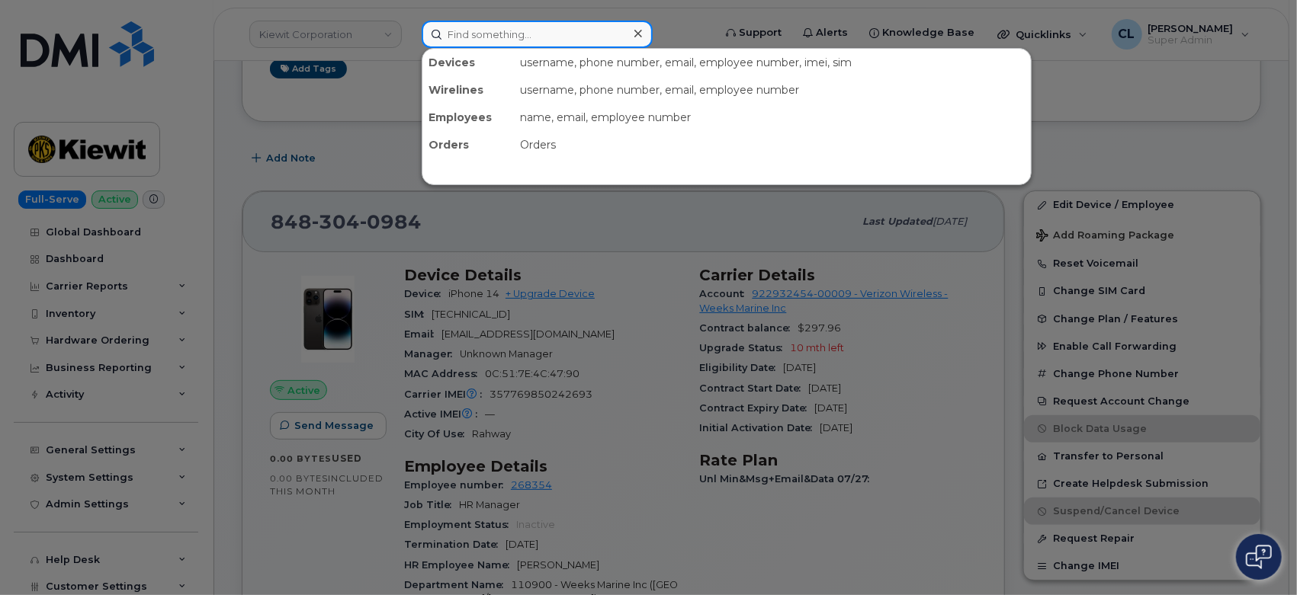
click at [504, 34] on input at bounding box center [537, 34] width 231 height 27
paste input "9082744907"
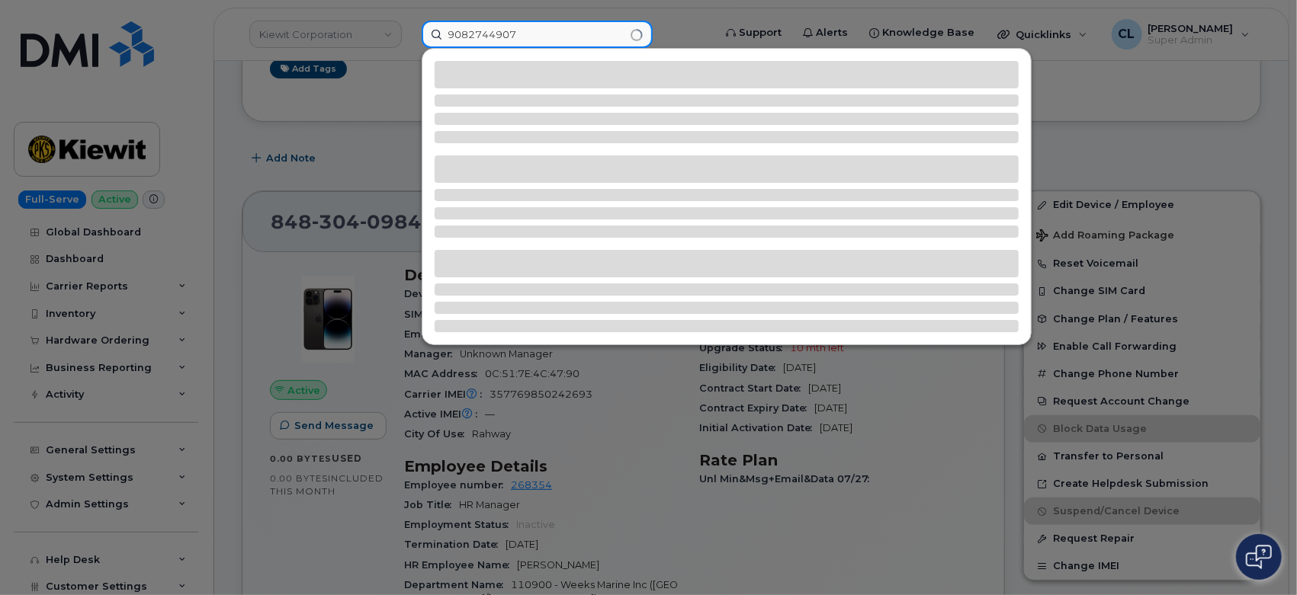
type input "9082744907"
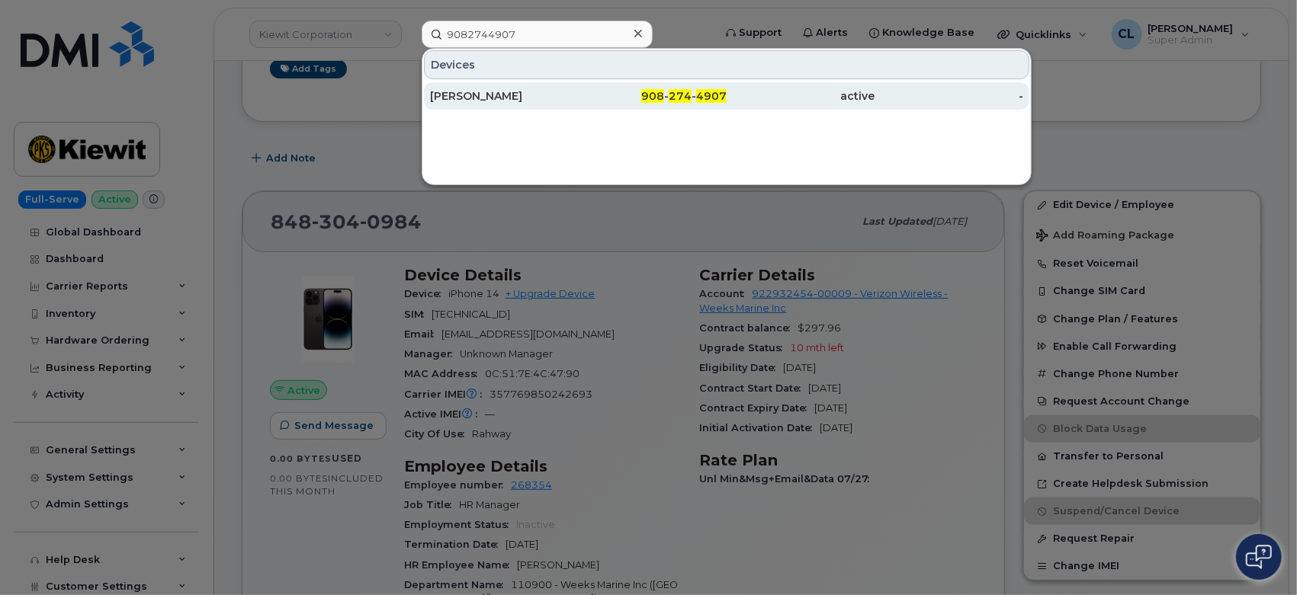
click at [472, 91] on div "VESELIN MIHAYLOV" at bounding box center [504, 95] width 149 height 15
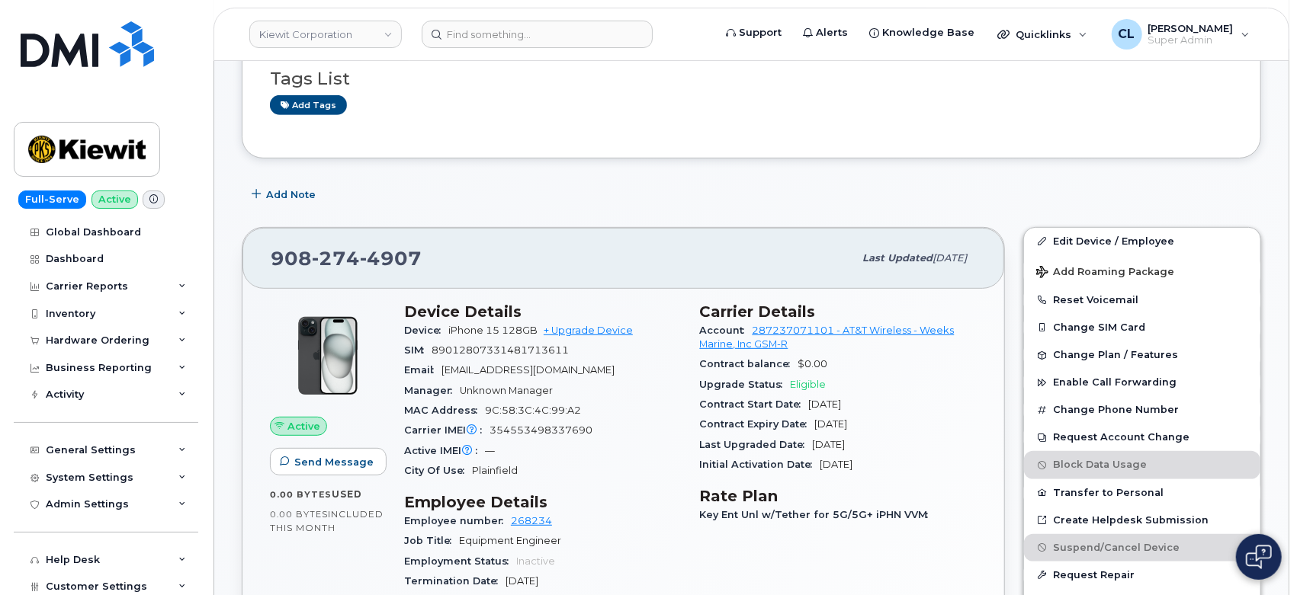
scroll to position [423, 0]
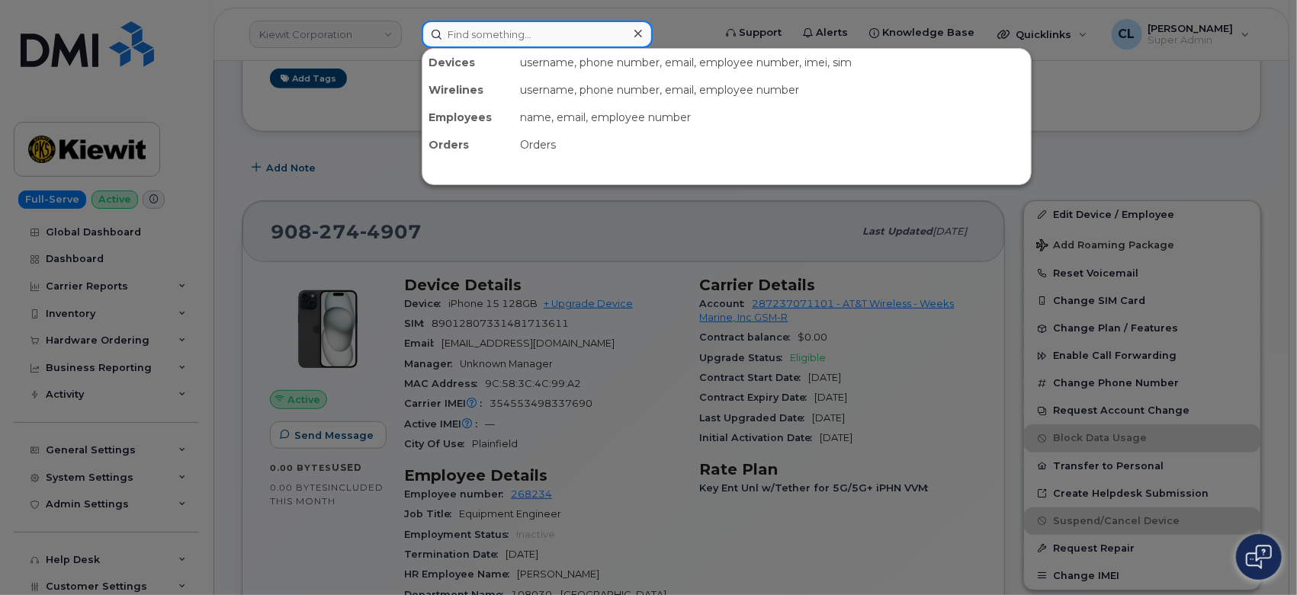
click at [496, 33] on input at bounding box center [537, 34] width 231 height 27
paste input "9089133251"
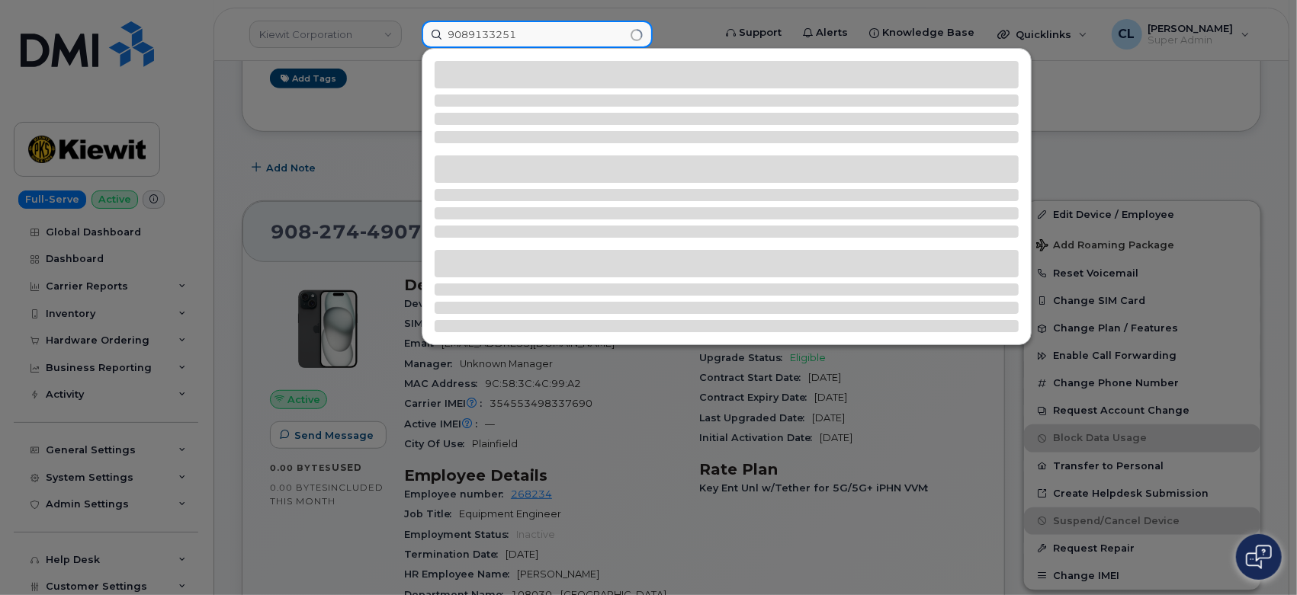
type input "9089133251"
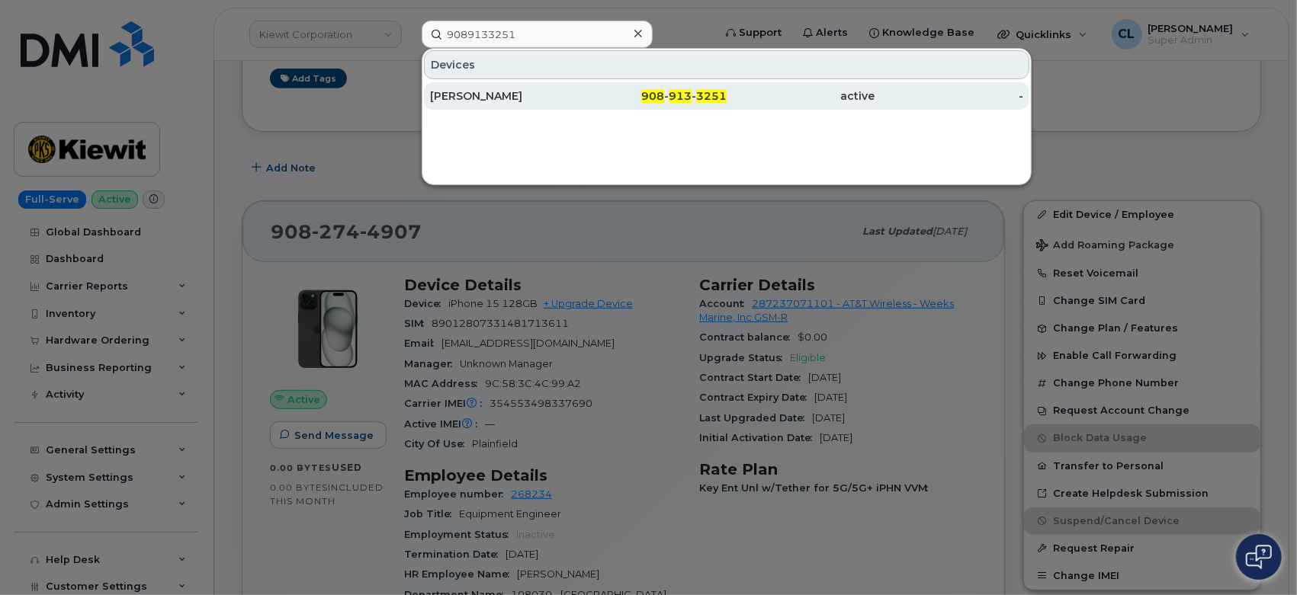
click at [451, 108] on div "CHRIS HYNES 908 - 913 - 3251 active -" at bounding box center [726, 96] width 608 height 30
click at [454, 93] on div "CHRIS HYNES" at bounding box center [504, 95] width 149 height 15
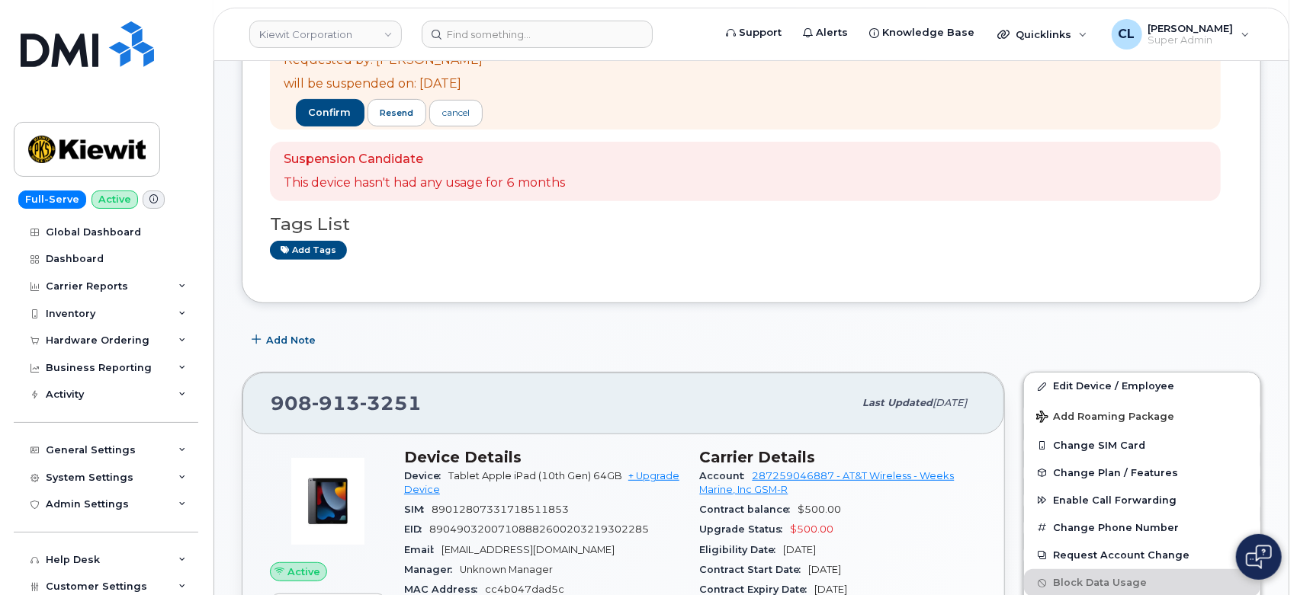
scroll to position [169, 0]
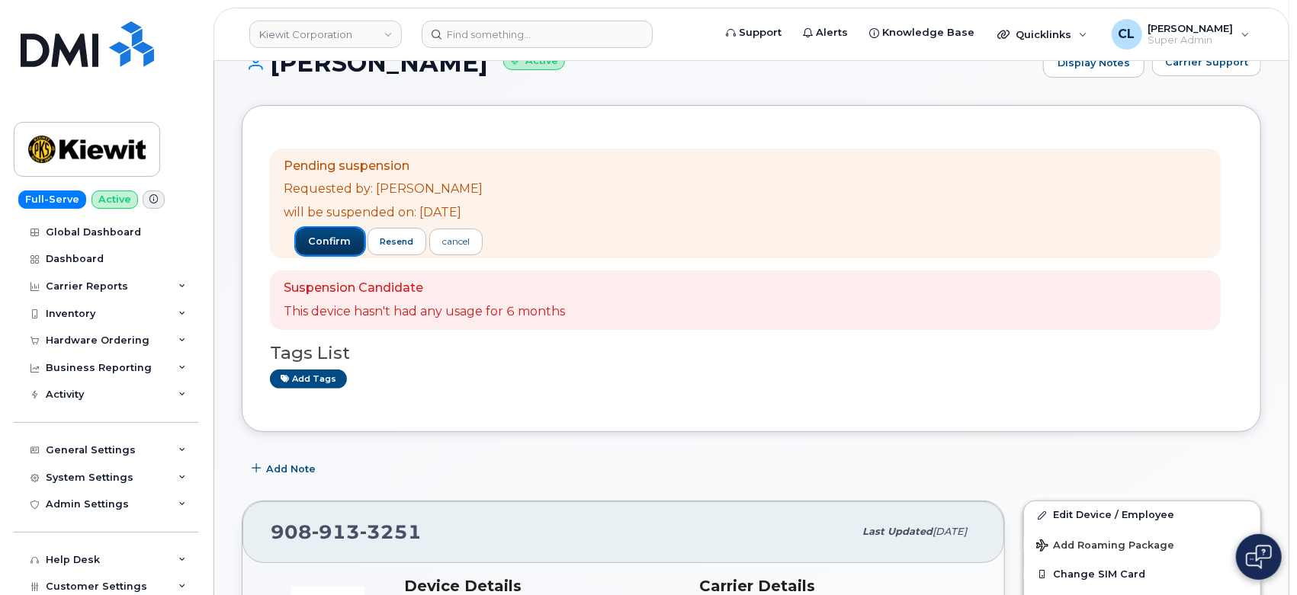
click at [326, 238] on span "confirm" at bounding box center [330, 242] width 43 height 14
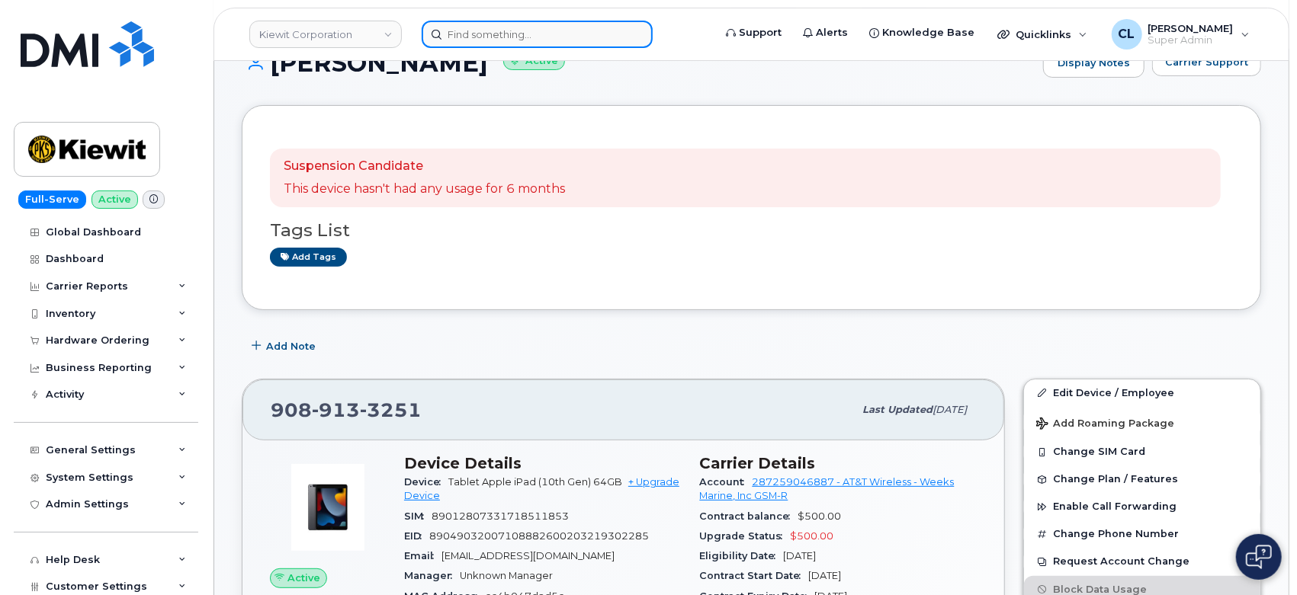
click at [531, 28] on input at bounding box center [537, 34] width 231 height 27
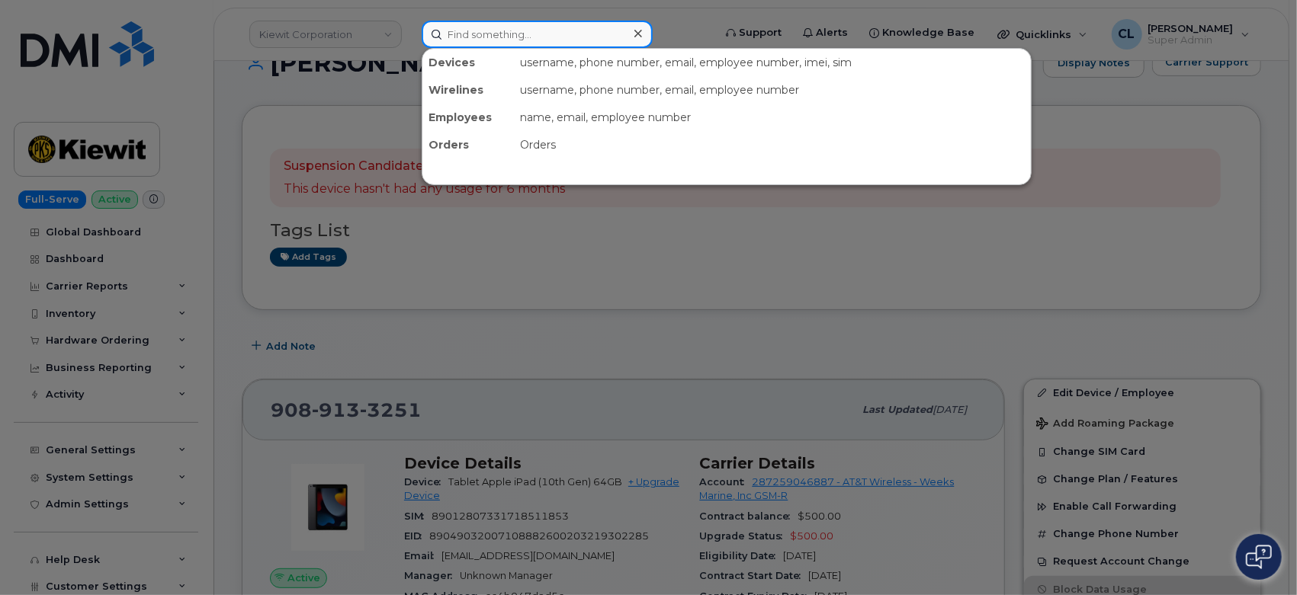
paste input "5033127069"
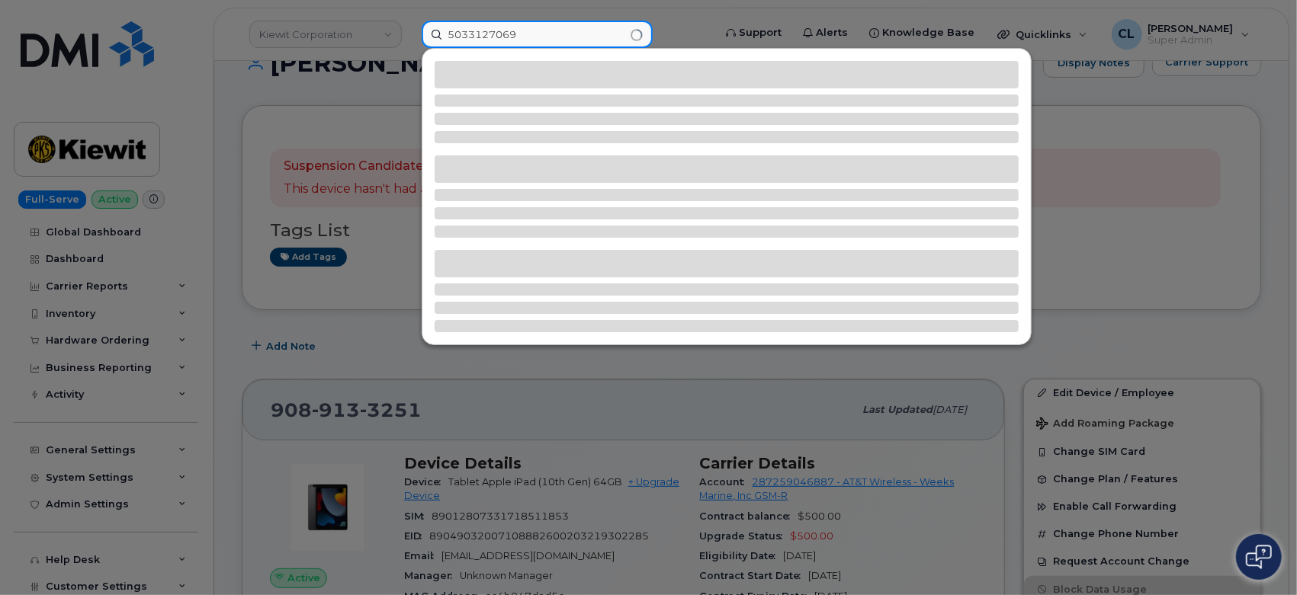
type input "5033127069"
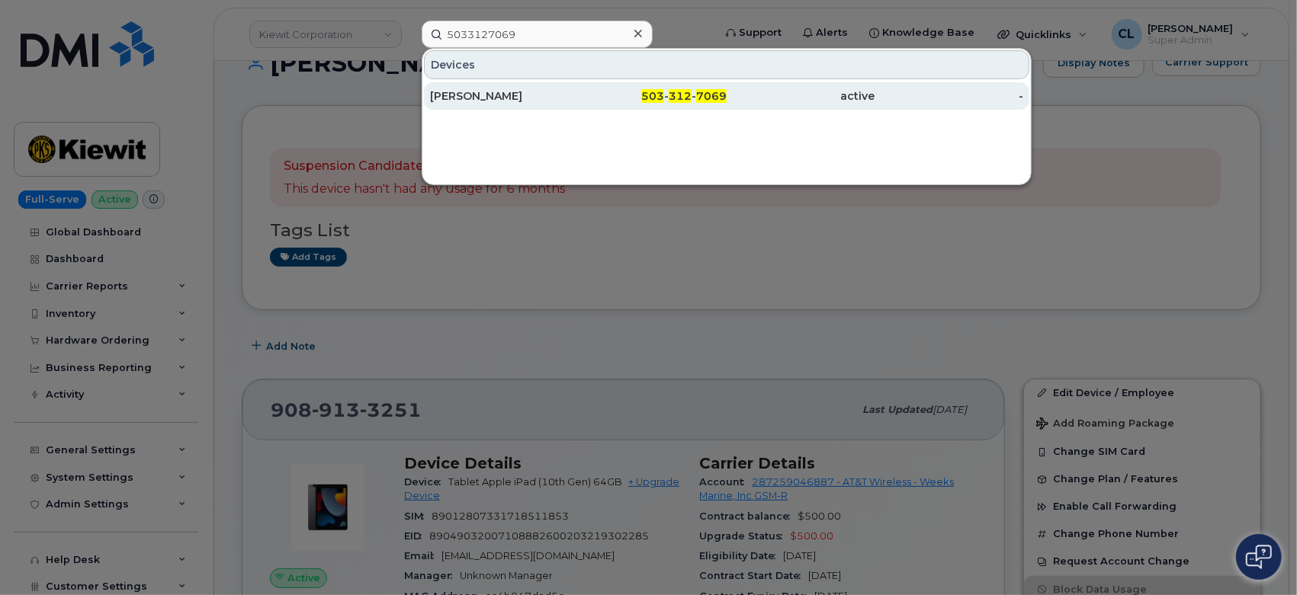
click at [558, 96] on div "[PERSON_NAME]" at bounding box center [504, 95] width 149 height 15
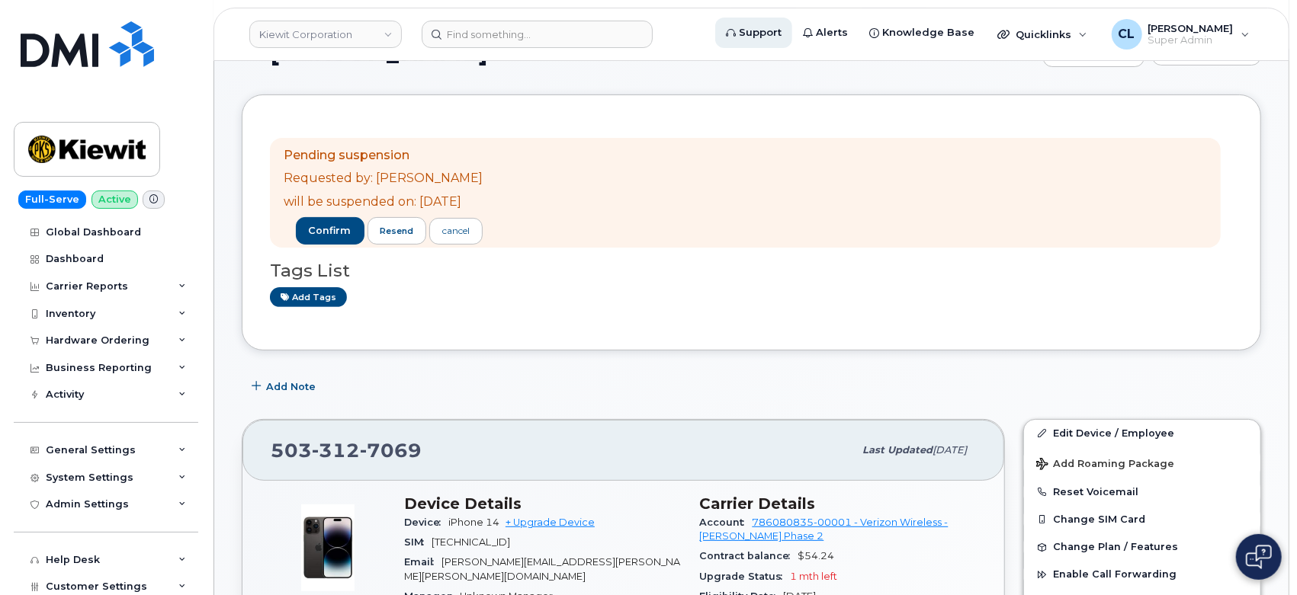
scroll to position [169, 0]
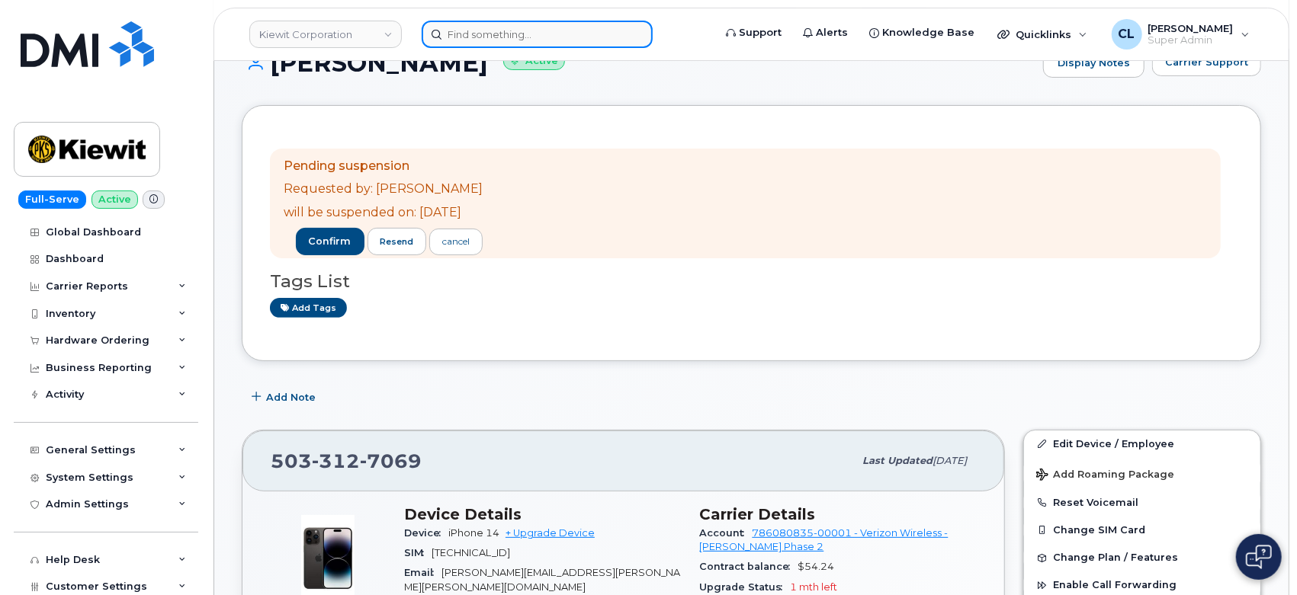
click at [513, 31] on input at bounding box center [537, 34] width 231 height 27
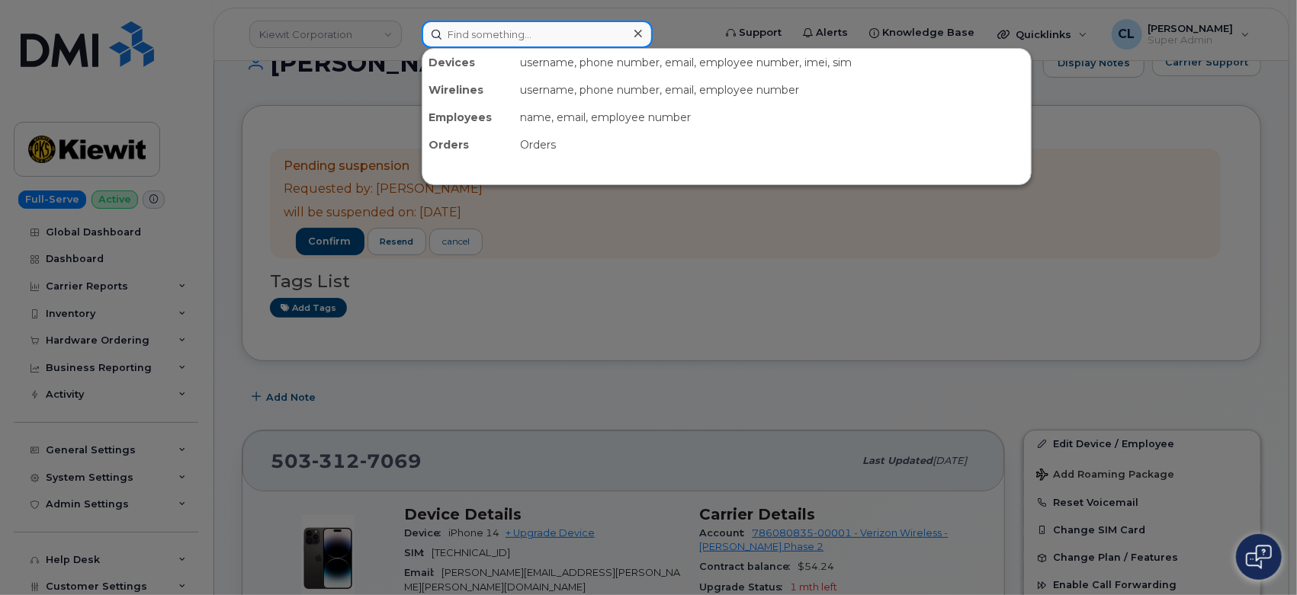
paste input "9085748107"
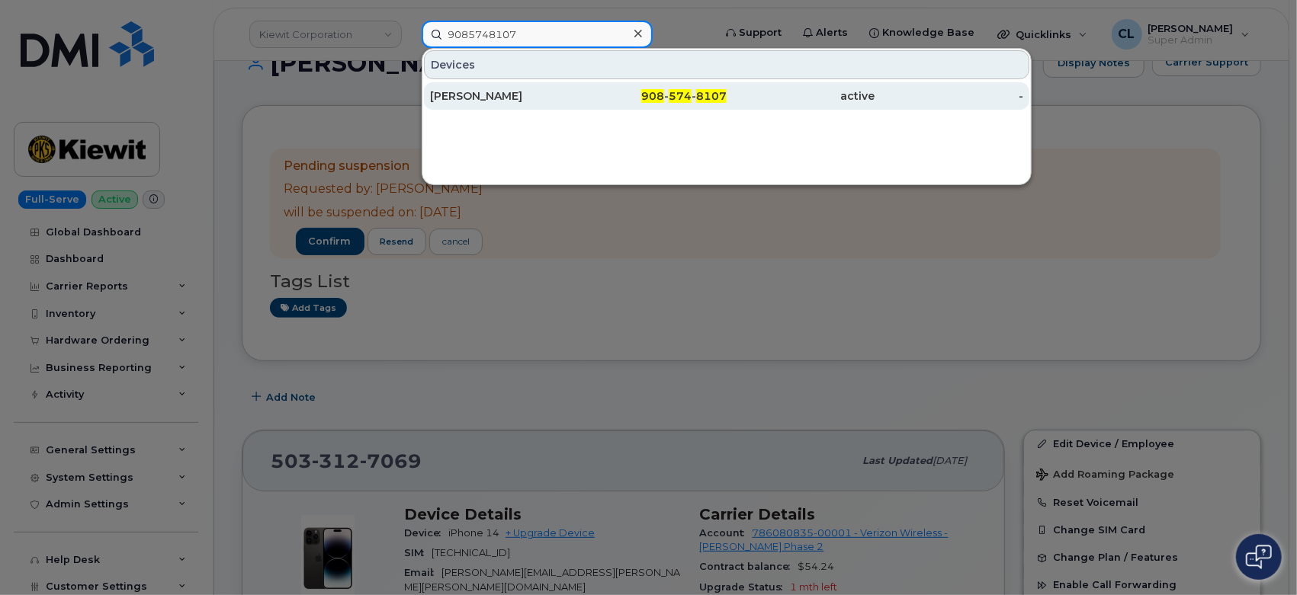
type input "9085748107"
click at [526, 95] on div "[PERSON_NAME]" at bounding box center [504, 95] width 149 height 15
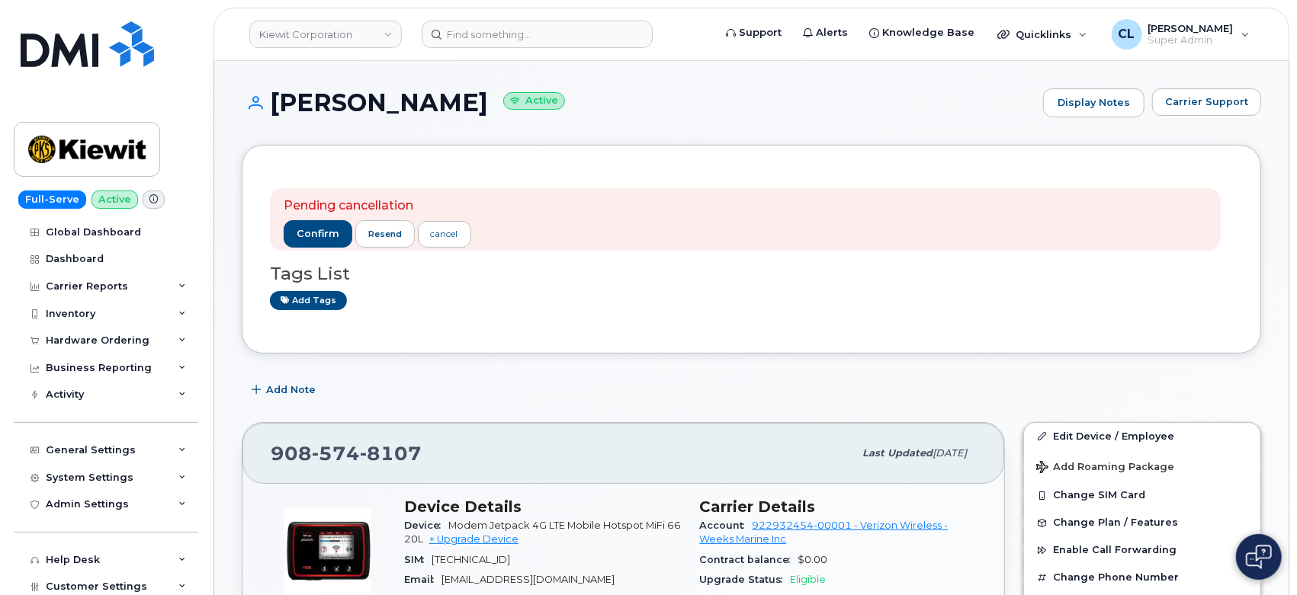
scroll to position [169, 0]
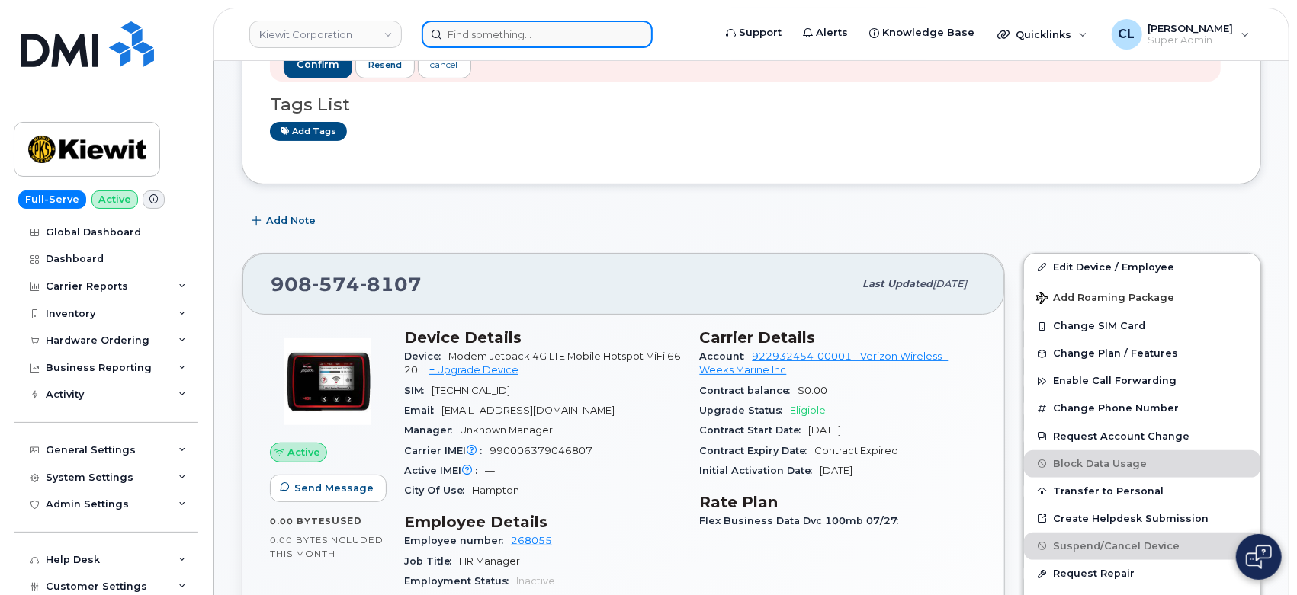
click at [508, 37] on input at bounding box center [537, 34] width 231 height 27
paste input "3612389264"
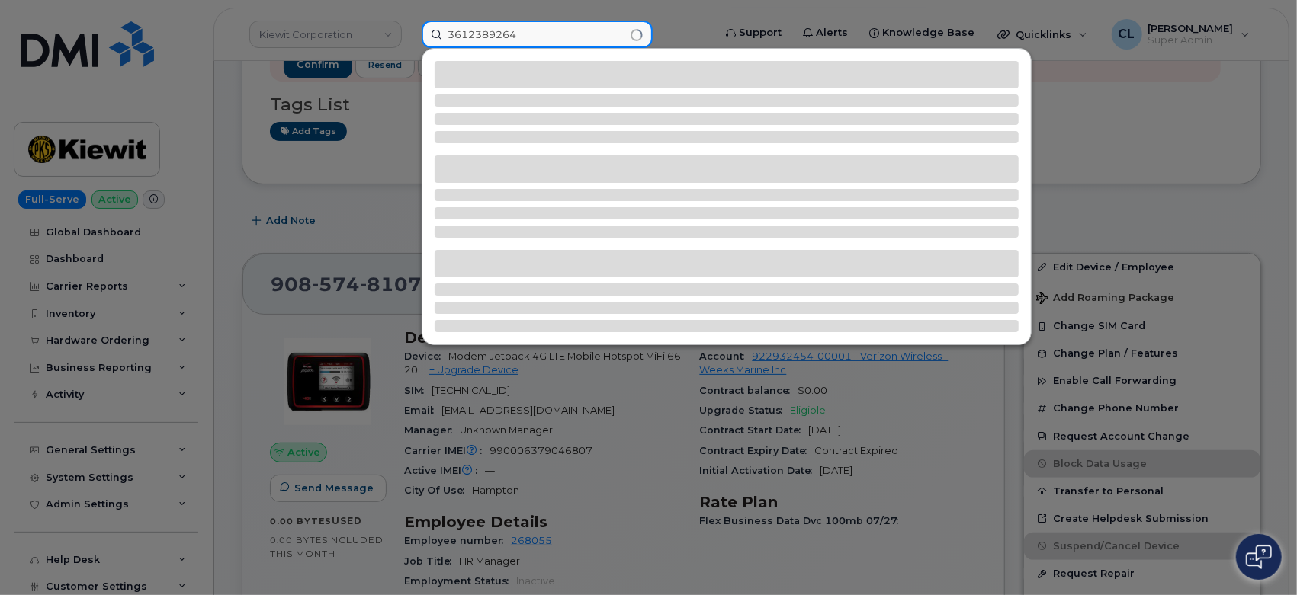
type input "3612389264"
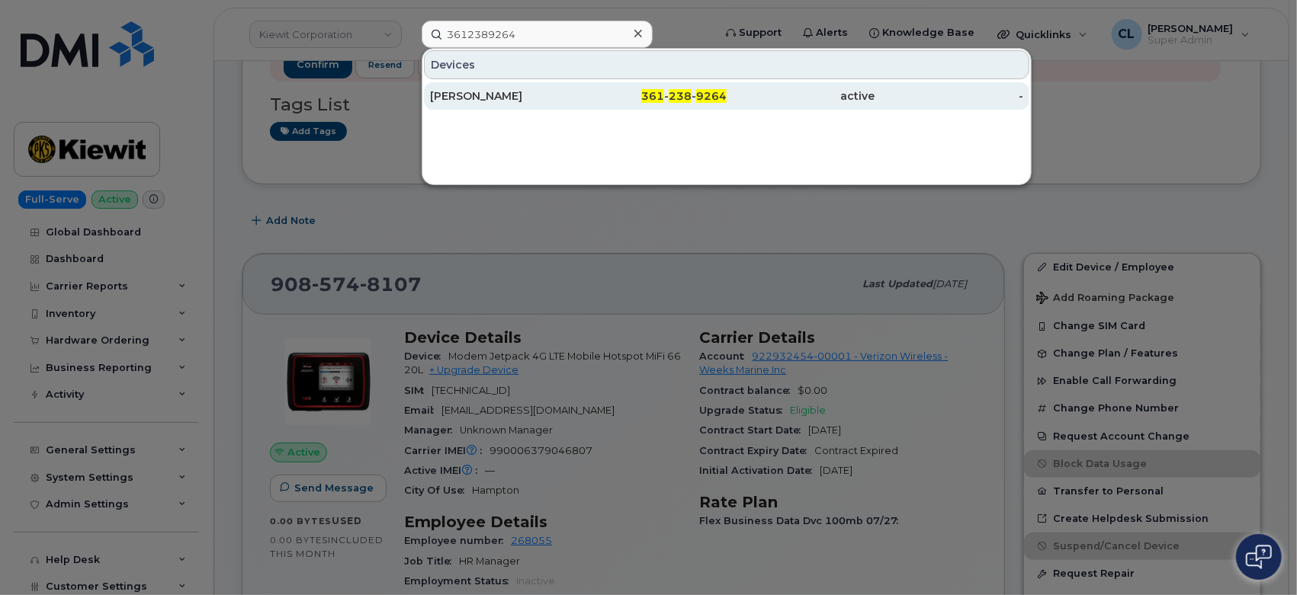
click at [616, 93] on div "361 - 238 - 9264" at bounding box center [653, 95] width 149 height 15
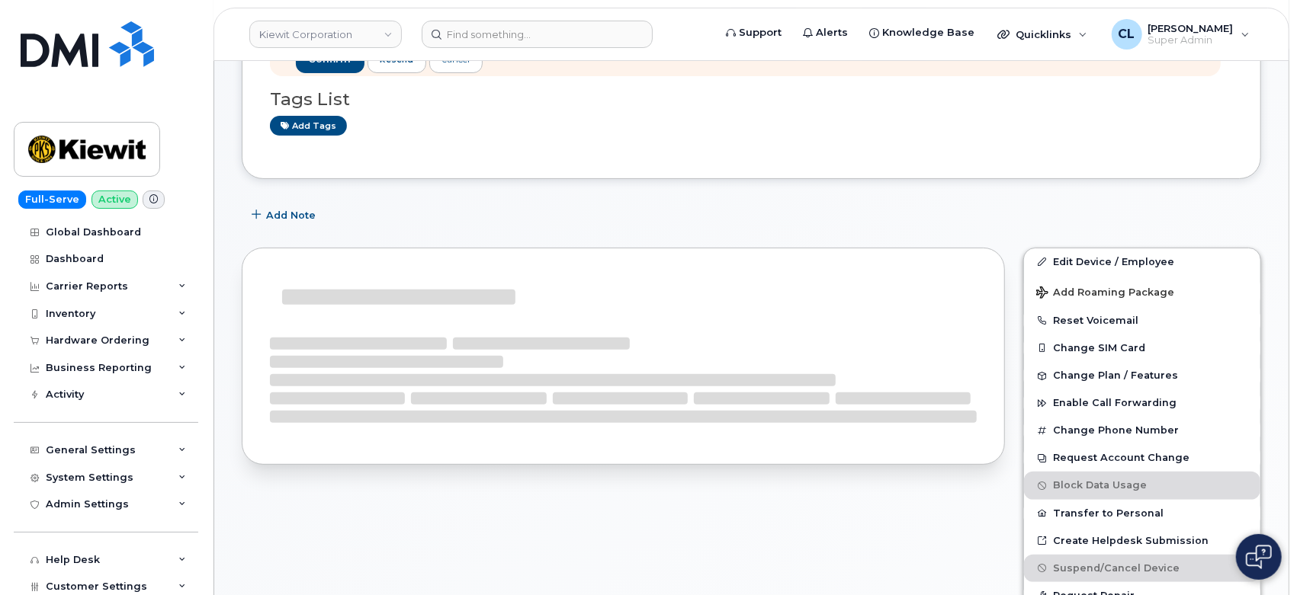
scroll to position [338, 0]
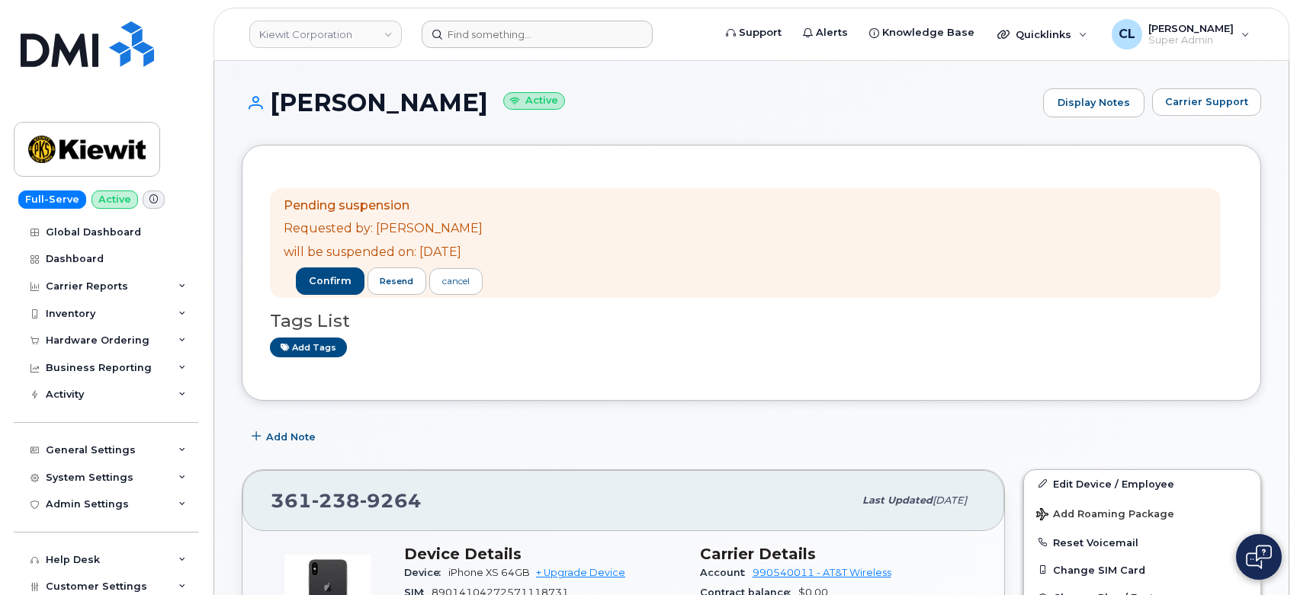
scroll to position [338, 0]
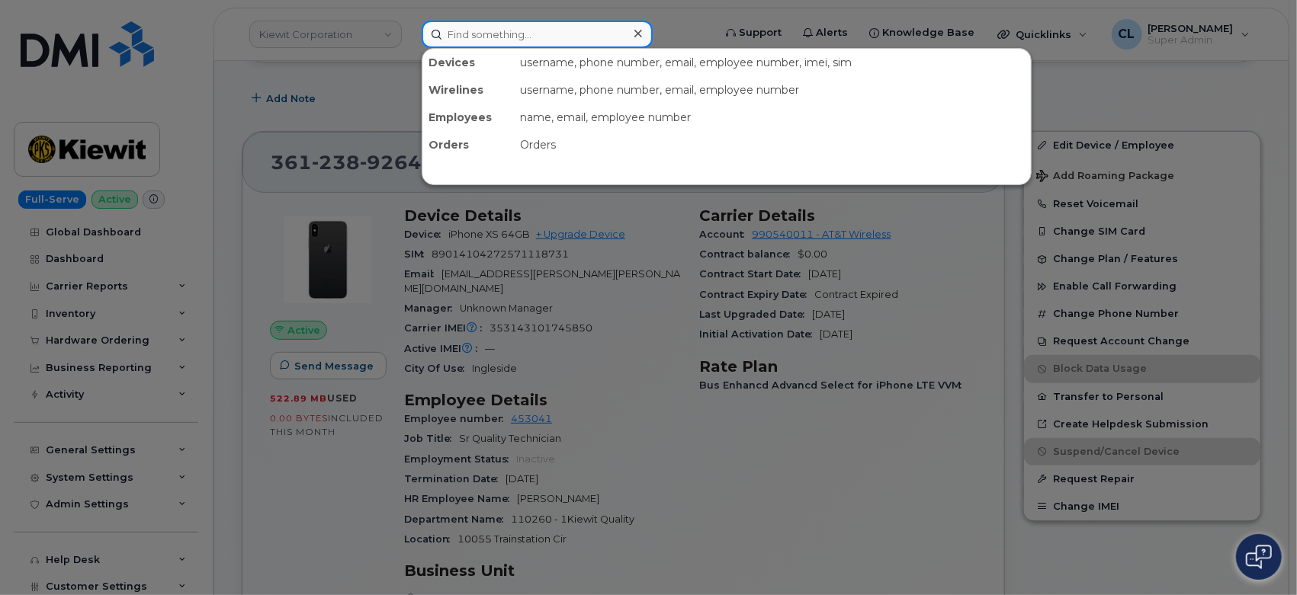
click at [524, 32] on input at bounding box center [537, 34] width 231 height 27
paste input "6156847546"
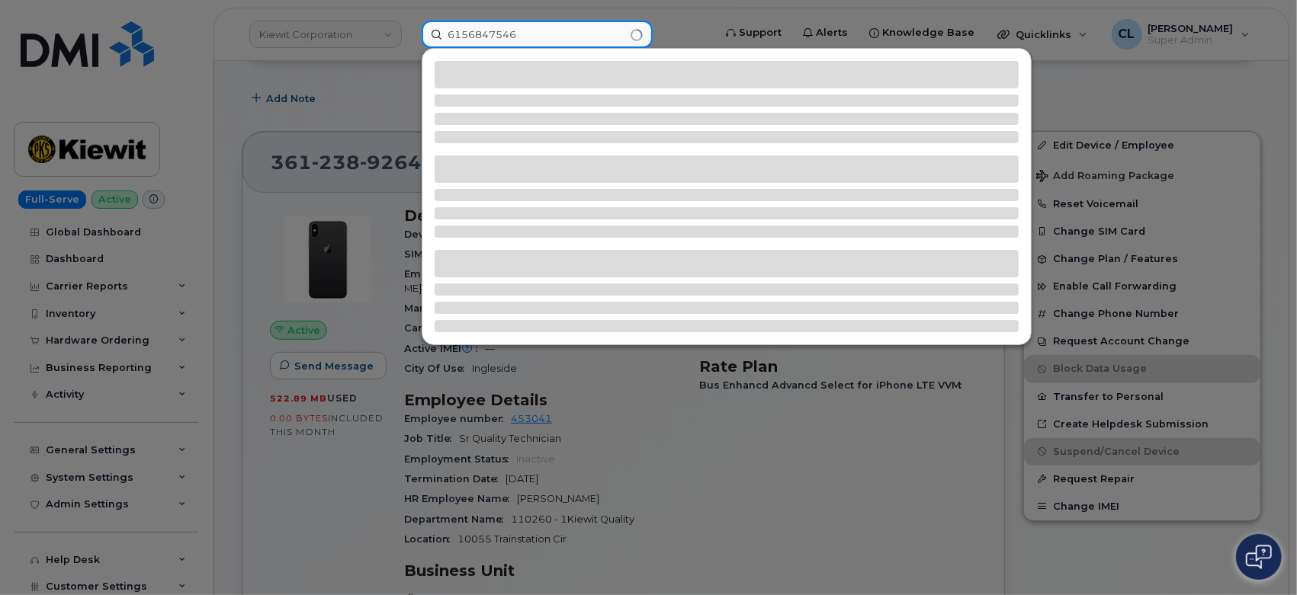
type input "6156847546"
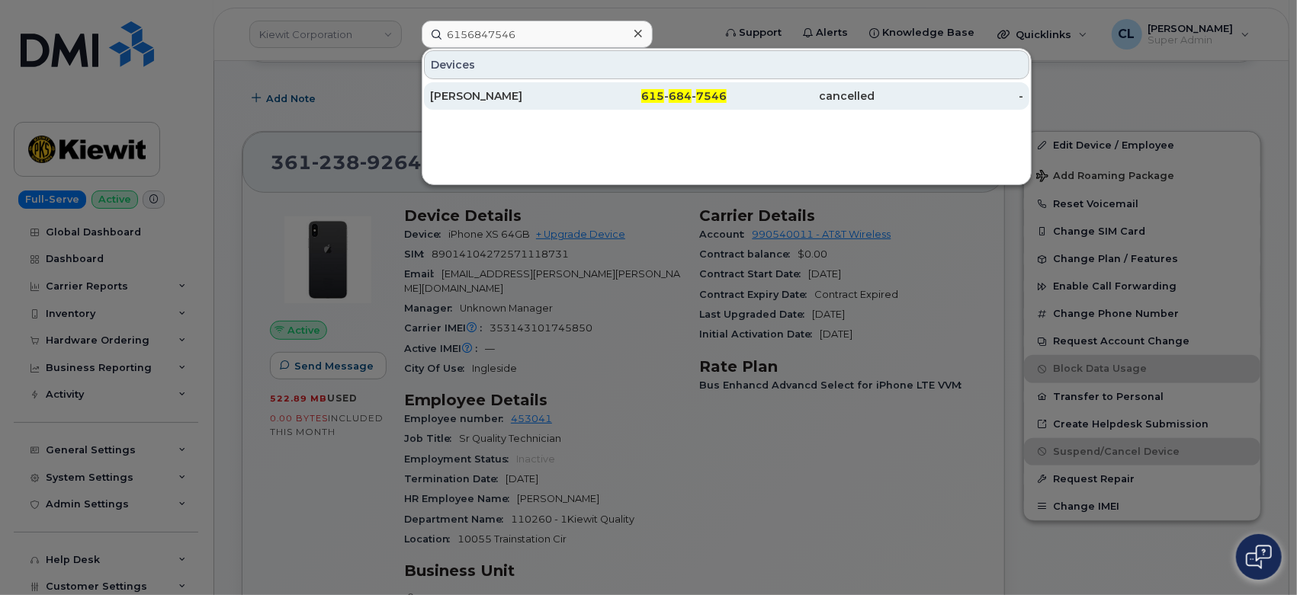
click at [513, 95] on div "[PERSON_NAME]" at bounding box center [504, 95] width 149 height 15
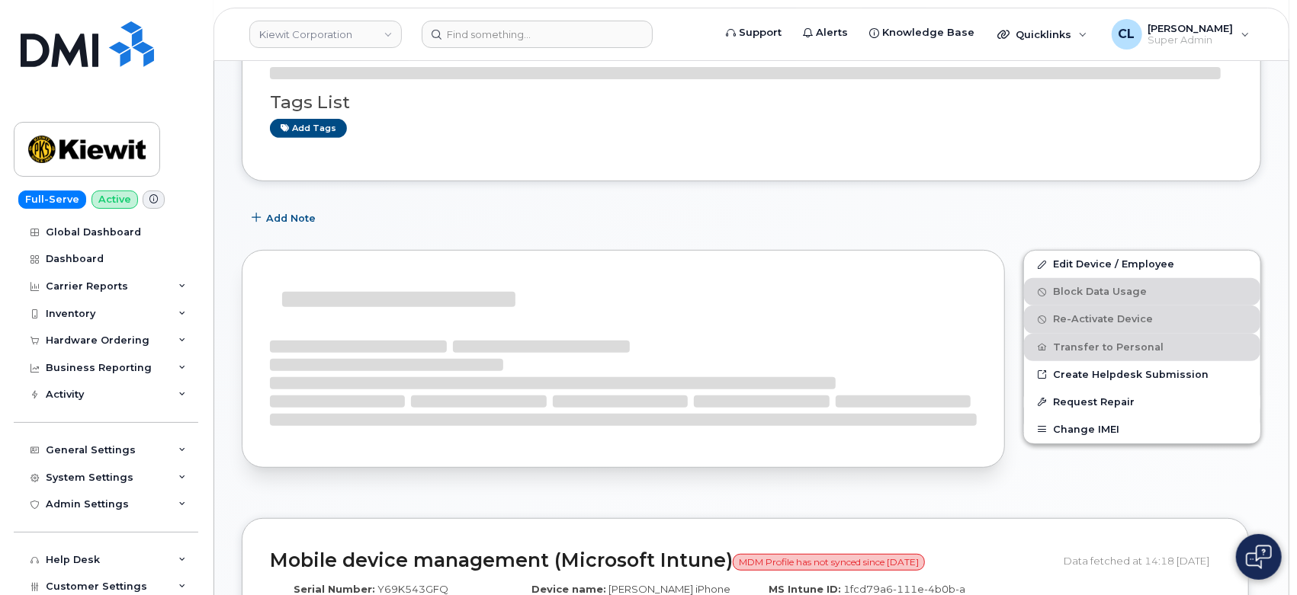
scroll to position [383, 0]
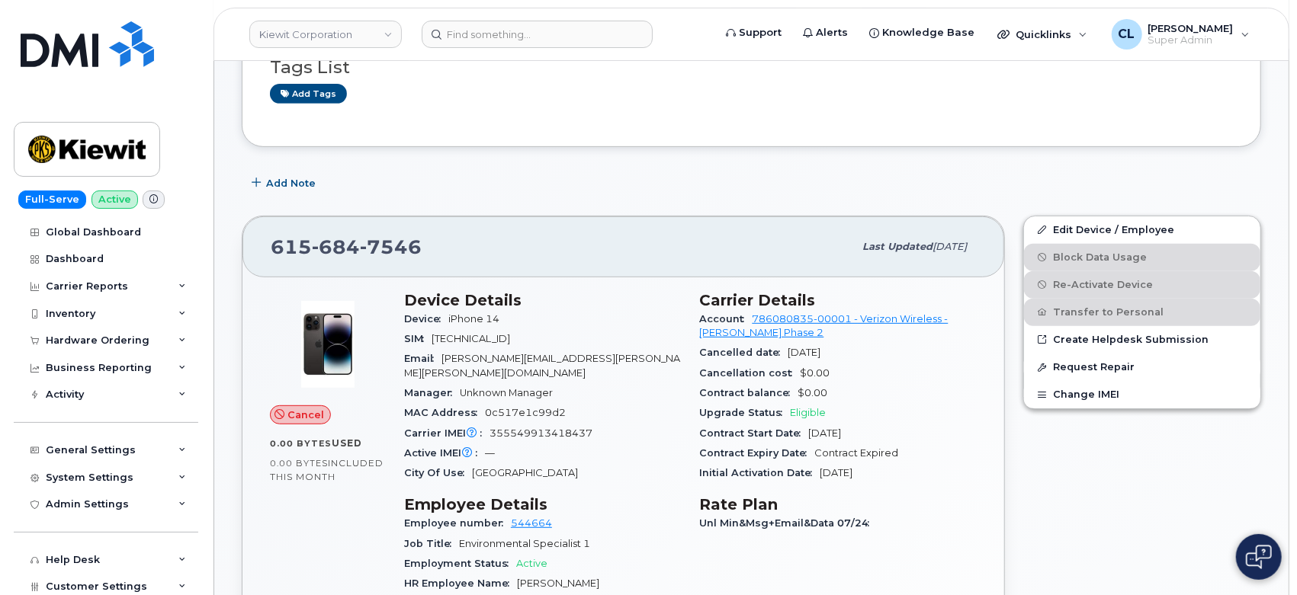
drag, startPoint x: 701, startPoint y: 303, endPoint x: 894, endPoint y: 470, distance: 255.1
click at [894, 470] on section "Carrier Details Account 786080835-00001 - Verizon Wireless - [PERSON_NAME] Phas…" at bounding box center [838, 387] width 277 height 193
copy section "Carrier Details Account 786080835-00001 - Verizon Wireless - [PERSON_NAME] Phas…"
click at [1185, 186] on div "Add Note" at bounding box center [751, 183] width 1019 height 27
click at [470, 24] on input at bounding box center [537, 34] width 231 height 27
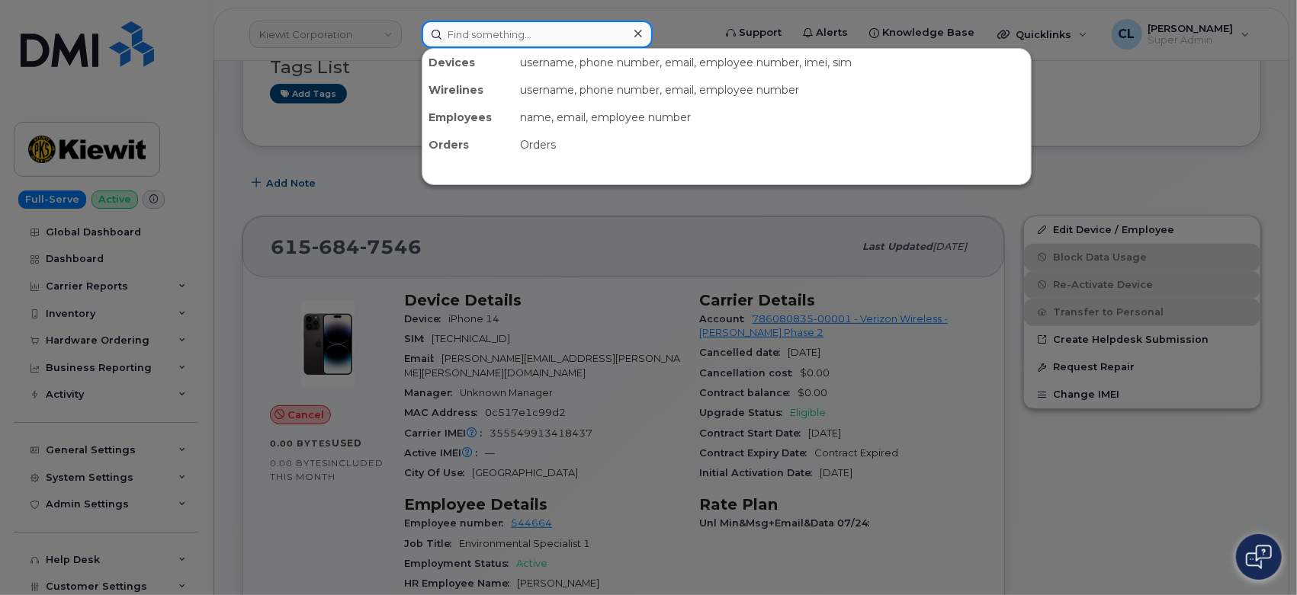
paste input "2133059471"
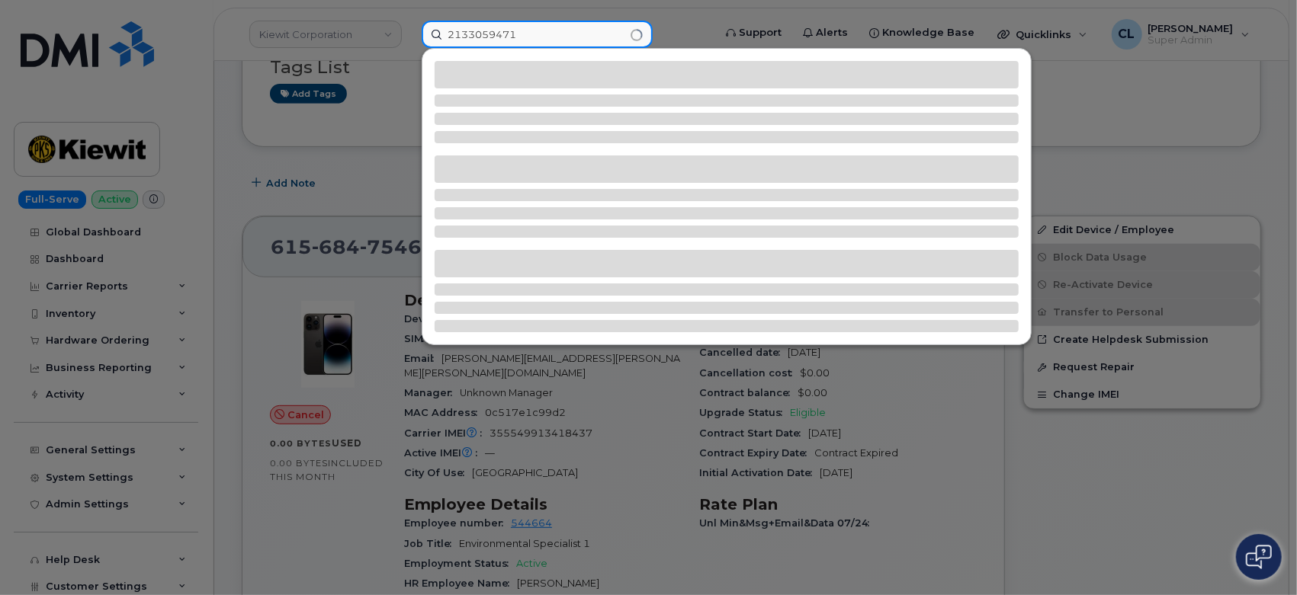
type input "2133059471"
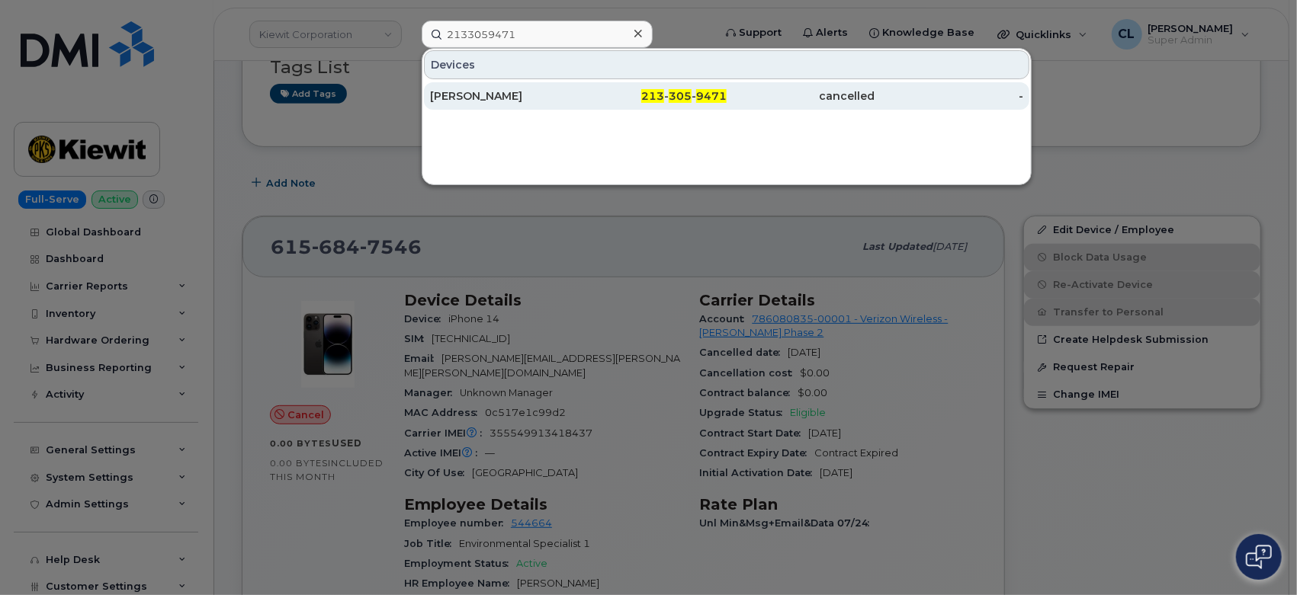
click at [592, 95] on div "213 - 305 - 9471" at bounding box center [653, 95] width 149 height 15
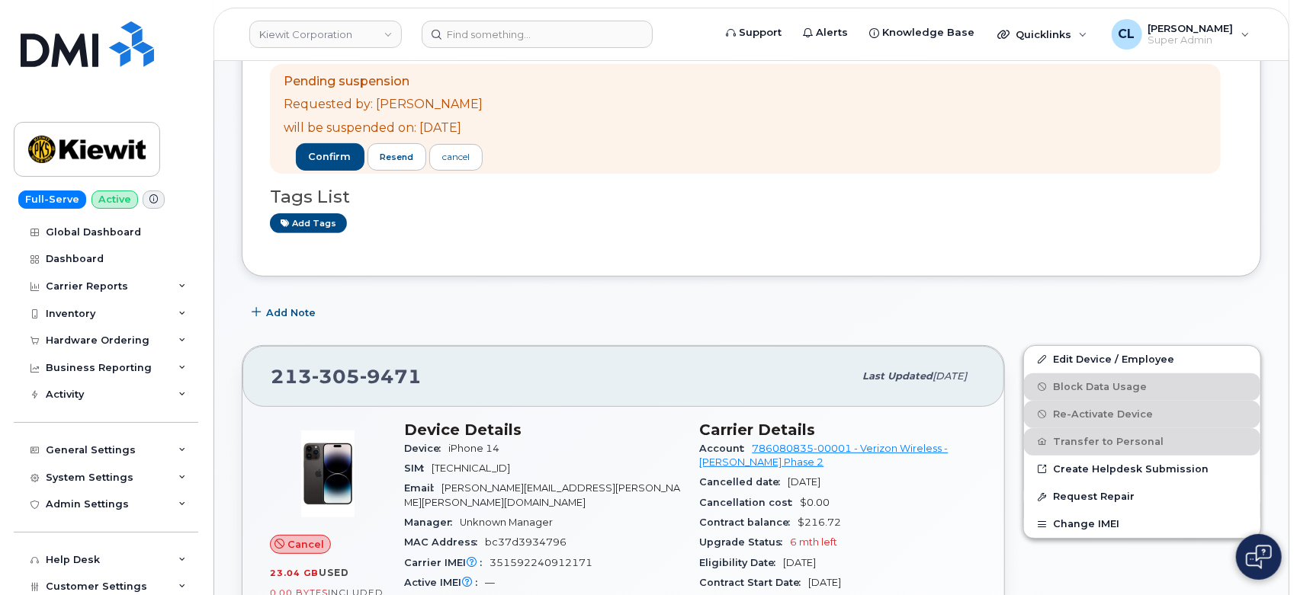
scroll to position [383, 0]
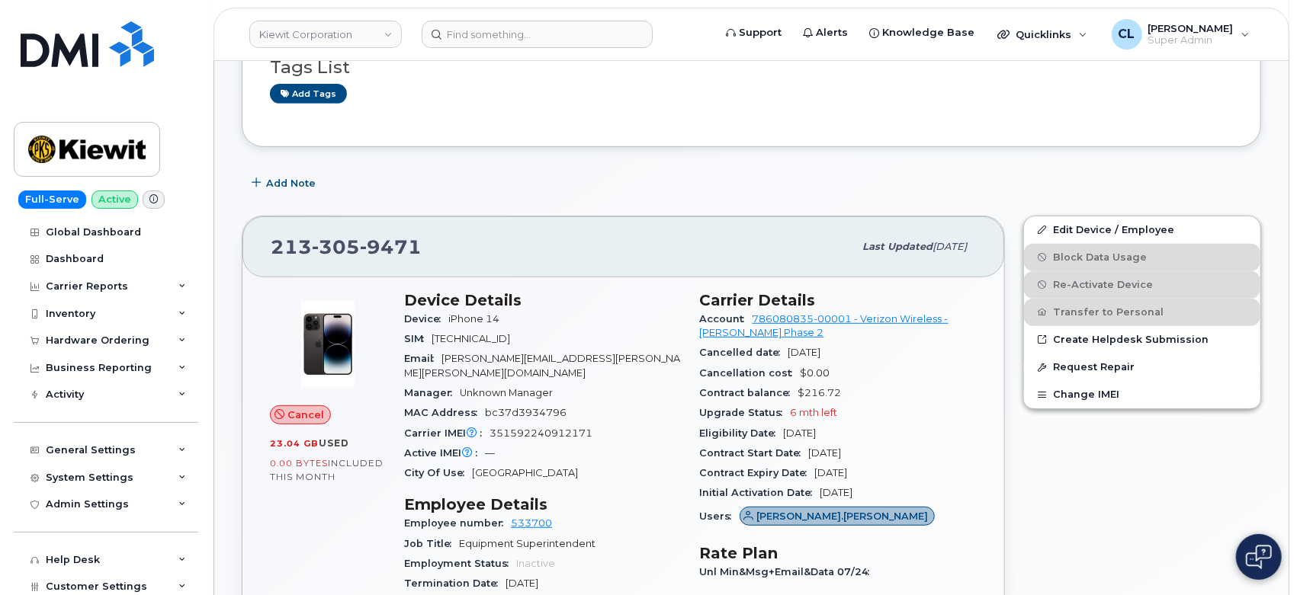
drag, startPoint x: 697, startPoint y: 297, endPoint x: 910, endPoint y: 494, distance: 290.2
click at [910, 494] on div "Carrier Details Account 786080835-00001 - Verizon Wireless - [PERSON_NAME] Phas…" at bounding box center [839, 599] width 296 height 634
copy section "Carrier Details Account 786080835-00001 - Verizon Wireless - [PERSON_NAME] Phas…"
